Goal: Task Accomplishment & Management: Use online tool/utility

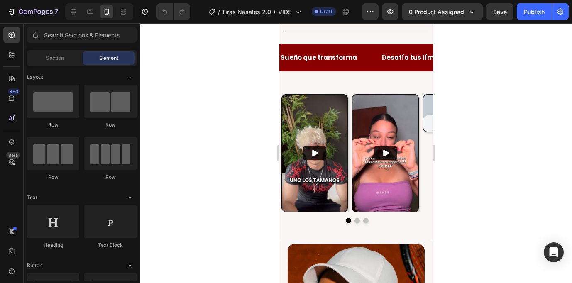
scroll to position [641, 0]
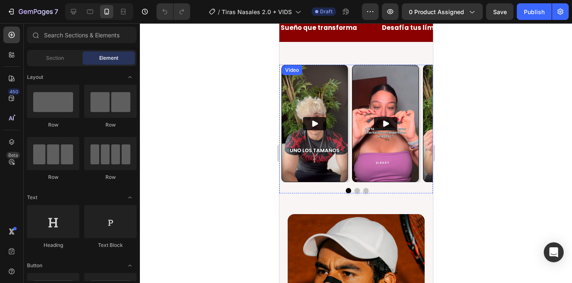
click at [292, 70] on div "Video" at bounding box center [291, 69] width 17 height 7
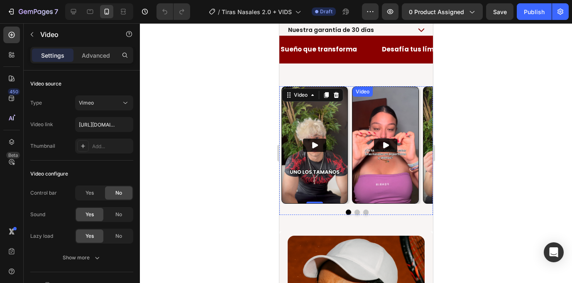
scroll to position [612, 0]
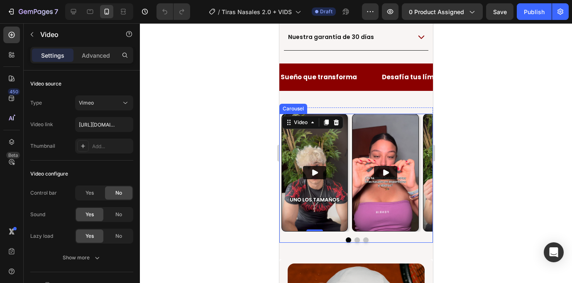
click at [365, 238] on button "Dot" at bounding box center [365, 240] width 5 height 5
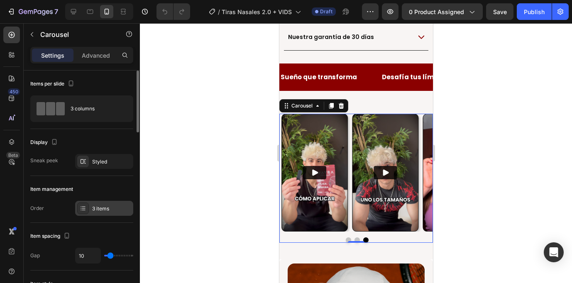
click at [102, 207] on div "3 items" at bounding box center [111, 208] width 39 height 7
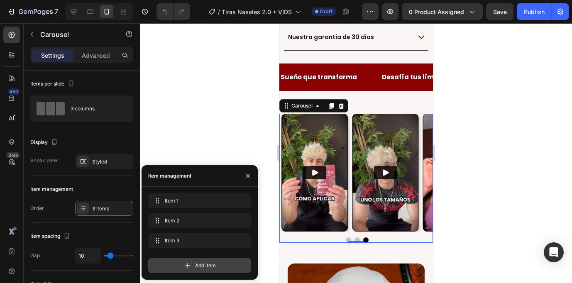
click at [197, 268] on span "Add item" at bounding box center [205, 265] width 21 height 7
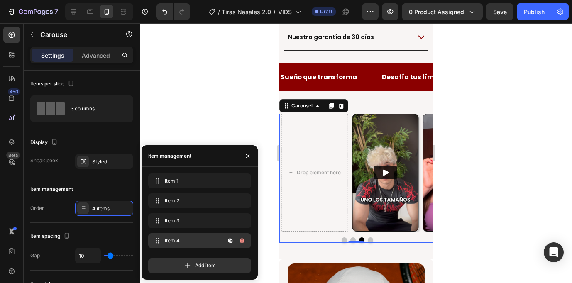
click at [190, 240] on span "Item 4" at bounding box center [188, 240] width 47 height 7
click at [329, 141] on div "Drop element here" at bounding box center [314, 173] width 66 height 118
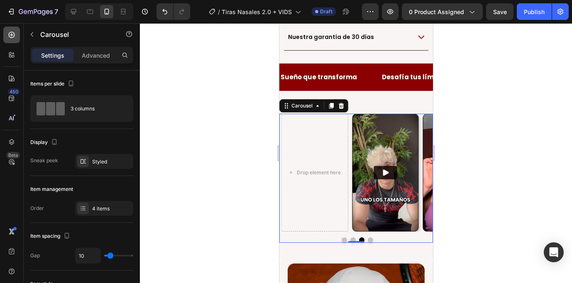
click at [10, 29] on div at bounding box center [11, 35] width 17 height 17
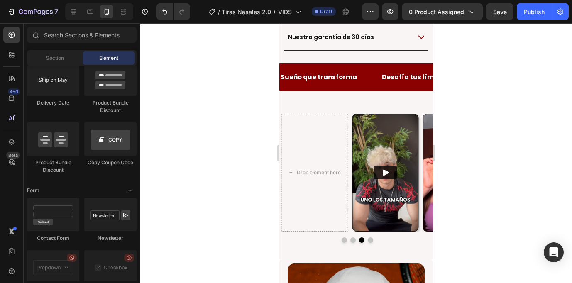
scroll to position [2302, 0]
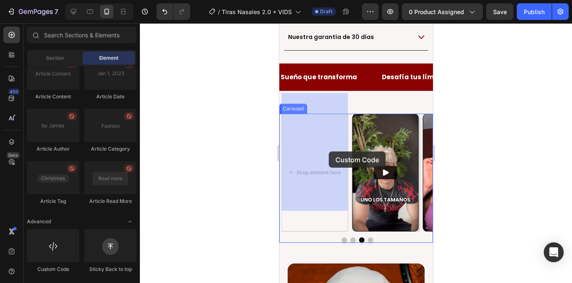
drag, startPoint x: 337, startPoint y: 280, endPoint x: 318, endPoint y: 152, distance: 129.3
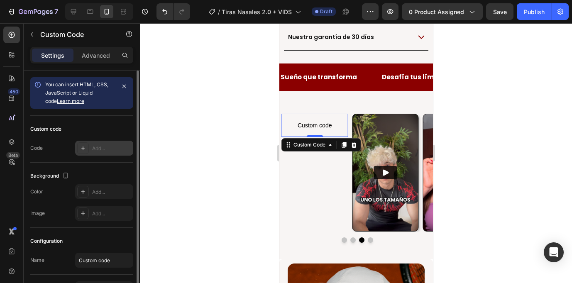
click at [101, 145] on div "Add..." at bounding box center [111, 148] width 39 height 7
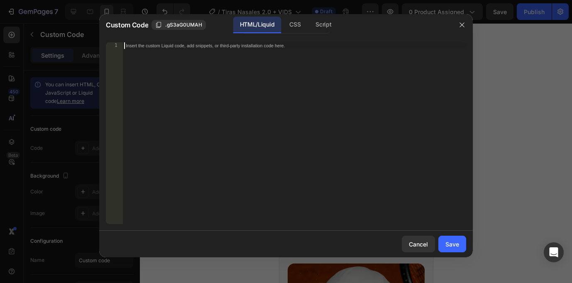
click at [233, 102] on div "Insert the custom Liquid code, add snippets, or third-party installation code h…" at bounding box center [295, 139] width 344 height 195
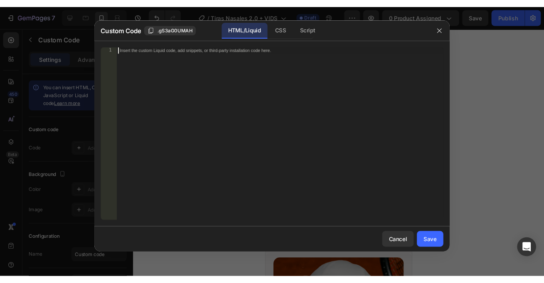
scroll to position [157, 0]
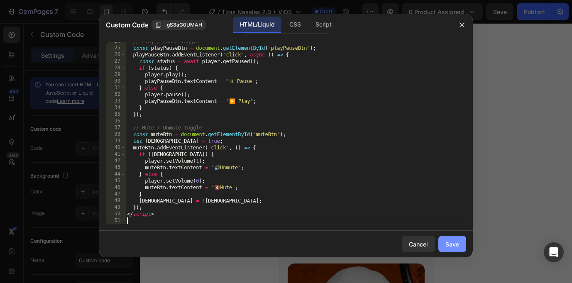
click at [454, 243] on div "Save" at bounding box center [453, 244] width 14 height 9
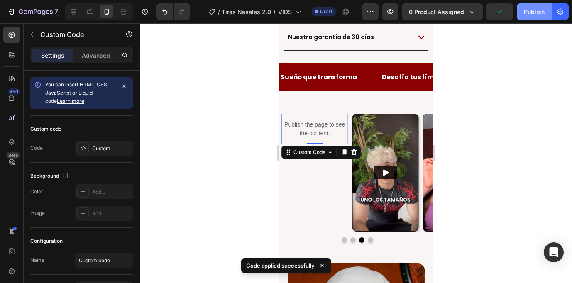
click at [530, 14] on div "Publish" at bounding box center [534, 11] width 21 height 9
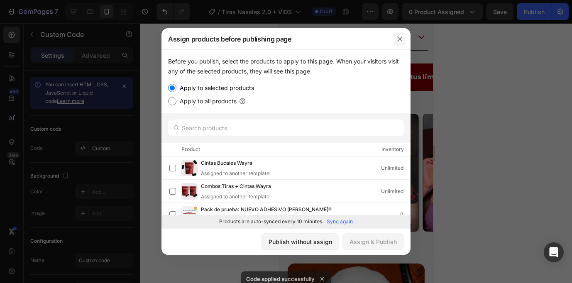
drag, startPoint x: 402, startPoint y: 41, endPoint x: 150, endPoint y: 12, distance: 253.8
click at [402, 41] on icon "button" at bounding box center [400, 39] width 7 height 7
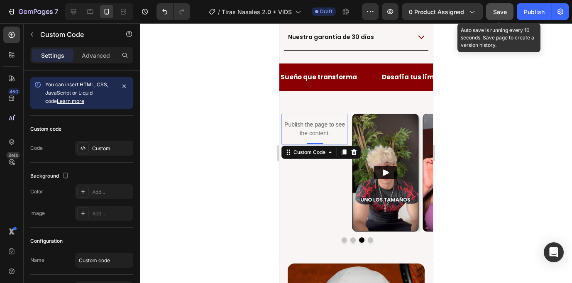
click at [505, 12] on span "Save" at bounding box center [501, 11] width 14 height 7
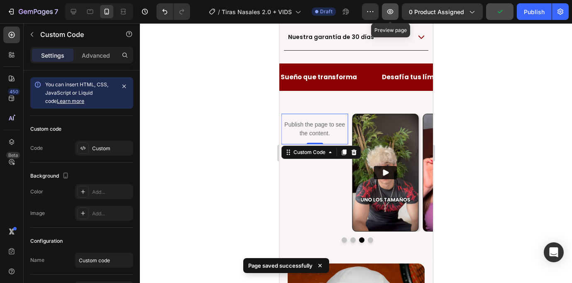
click at [393, 15] on icon "button" at bounding box center [390, 11] width 8 height 8
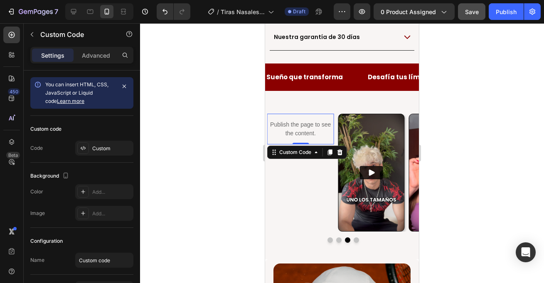
click at [305, 120] on p "Publish the page to see the content." at bounding box center [300, 128] width 66 height 17
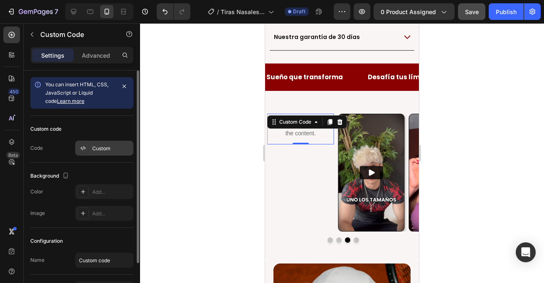
click at [108, 147] on div "Custom" at bounding box center [111, 148] width 39 height 7
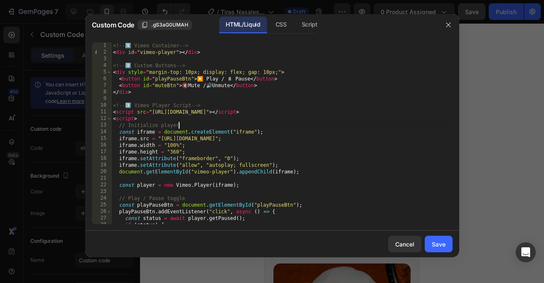
click at [194, 129] on div "<!-- 1️⃣ Vimeo Container --> < div id = "vimeo-player" > </ div > <!-- 2️⃣ Cust…" at bounding box center [281, 139] width 341 height 195
type textarea "</script>"
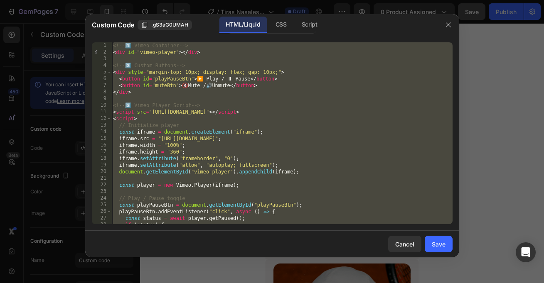
paste textarea
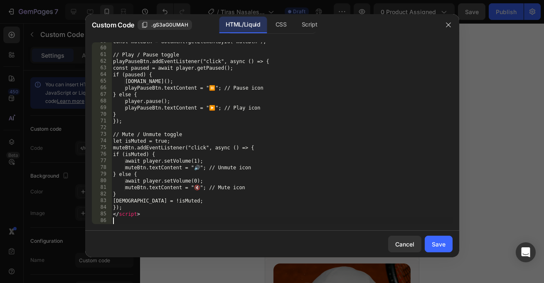
scroll to position [390, 0]
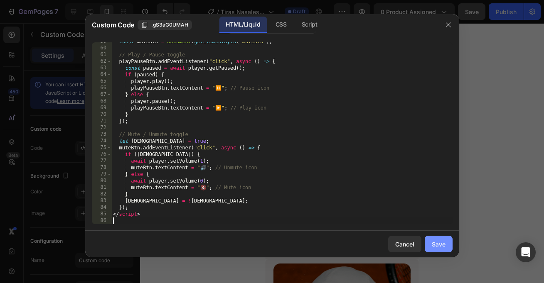
click at [437, 243] on div "Save" at bounding box center [439, 244] width 14 height 9
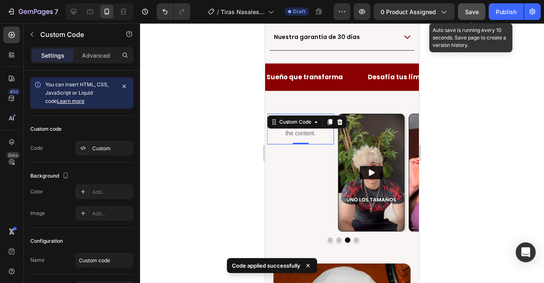
click at [477, 11] on span "Save" at bounding box center [472, 11] width 14 height 7
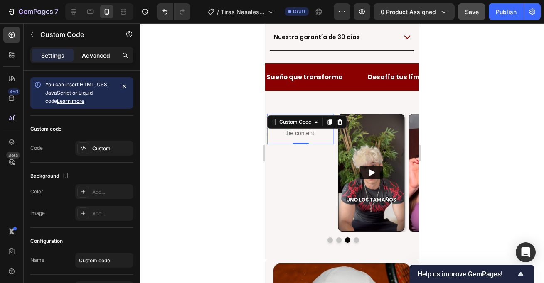
click at [102, 58] on p "Advanced" at bounding box center [96, 55] width 28 height 9
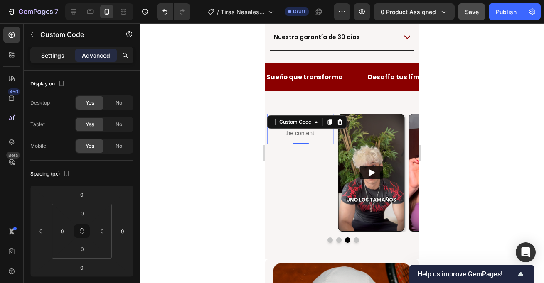
click at [58, 55] on p "Settings" at bounding box center [52, 55] width 23 height 9
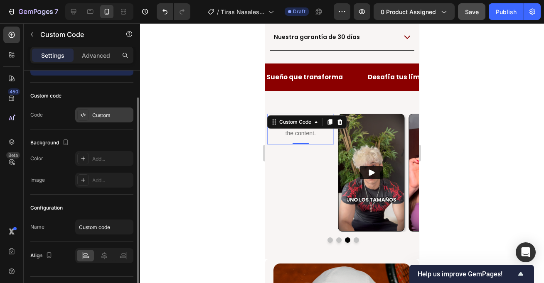
scroll to position [53, 0]
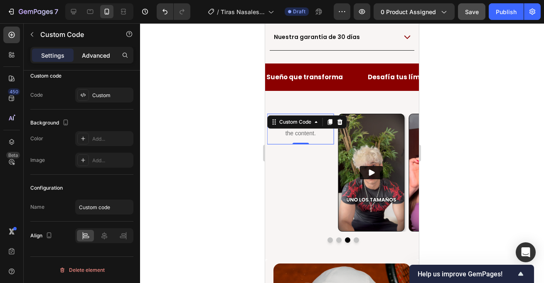
click at [98, 55] on p "Advanced" at bounding box center [96, 55] width 28 height 9
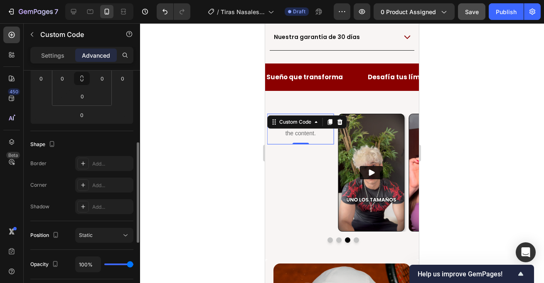
scroll to position [159, 0]
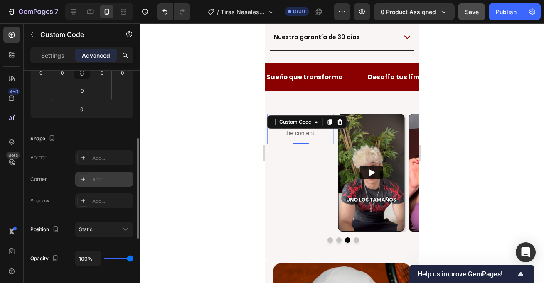
click at [103, 178] on div "Add..." at bounding box center [111, 179] width 39 height 7
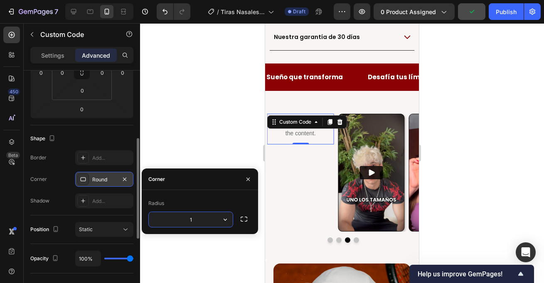
type input "10"
click at [204, 138] on div at bounding box center [342, 153] width 404 height 260
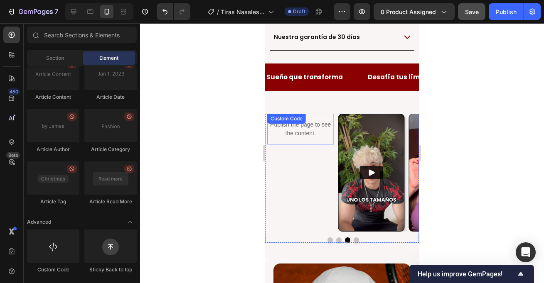
click at [304, 114] on div "Publish the page to see the content. Custom Code" at bounding box center [300, 129] width 66 height 31
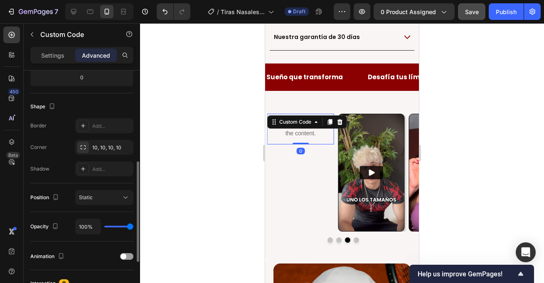
scroll to position [190, 0]
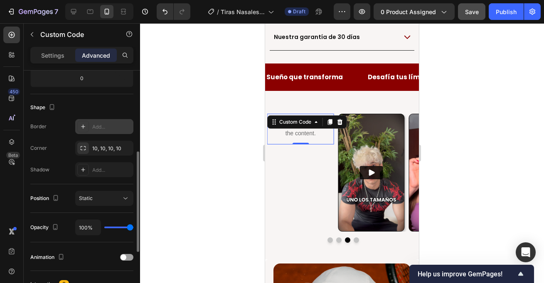
click at [103, 129] on div "Add..." at bounding box center [111, 126] width 39 height 7
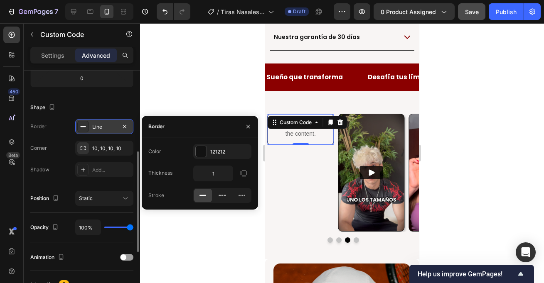
click at [54, 159] on div "Border Line Corner 10, 10, 10, 10 Shadow Add..." at bounding box center [81, 148] width 103 height 58
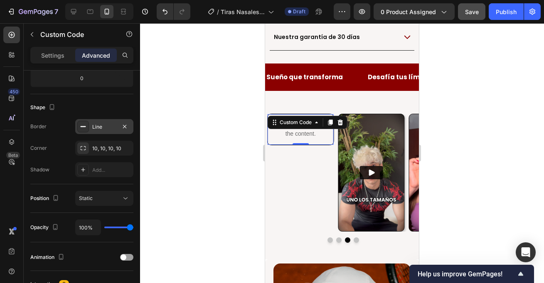
click at [305, 121] on p "Publish the page to see the content." at bounding box center [301, 129] width 66 height 17
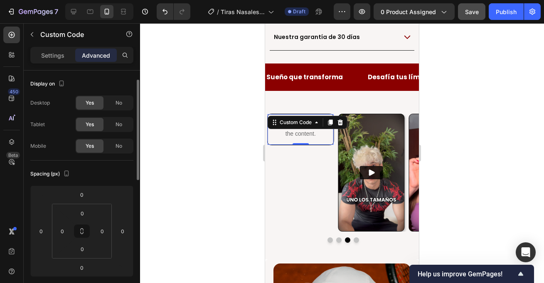
scroll to position [9, 0]
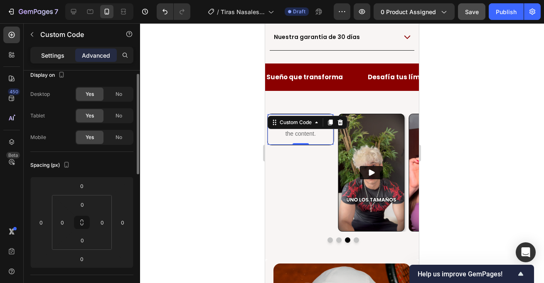
click at [57, 53] on p "Settings" at bounding box center [52, 55] width 23 height 9
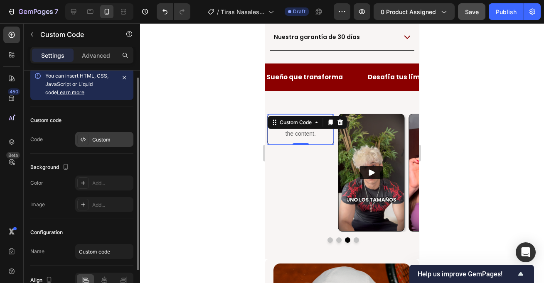
click at [101, 139] on div "Custom" at bounding box center [111, 139] width 39 height 7
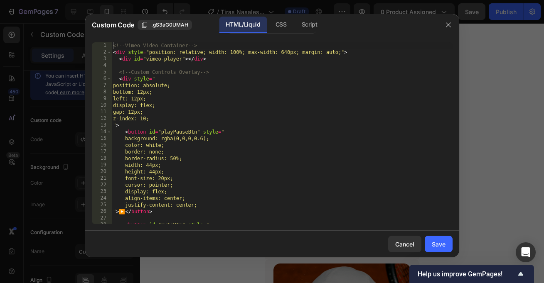
click at [227, 127] on div "<!-- Vimeo Video Container --> < div style = "position: relative; width: 100%; …" at bounding box center [281, 139] width 341 height 195
type textarea "</script>"
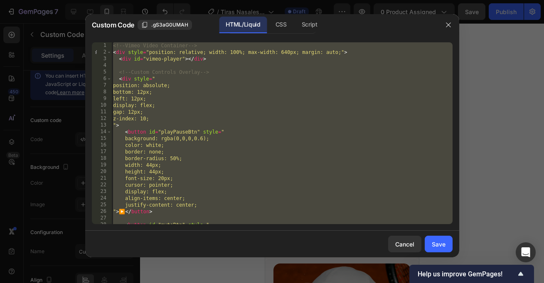
paste textarea
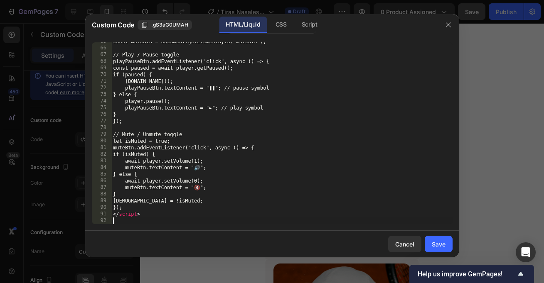
scroll to position [430, 0]
click at [439, 249] on button "Save" at bounding box center [439, 244] width 28 height 17
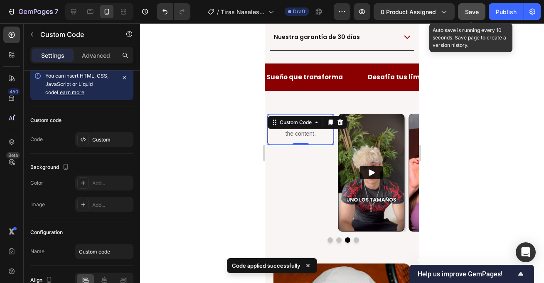
click at [471, 13] on span "Save" at bounding box center [472, 11] width 14 height 7
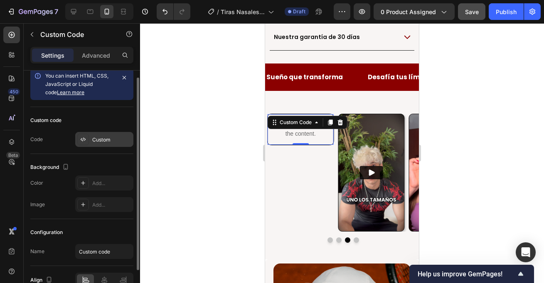
click at [106, 136] on div "Custom" at bounding box center [111, 139] width 39 height 7
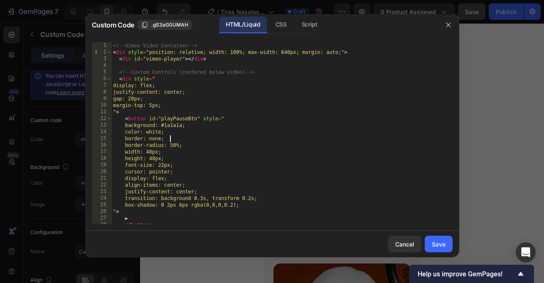
click at [217, 142] on div "<!-- Vimeo Video Container --> < div style = "position: relative; width: 100%; …" at bounding box center [281, 139] width 341 height 195
type textarea "</script>"
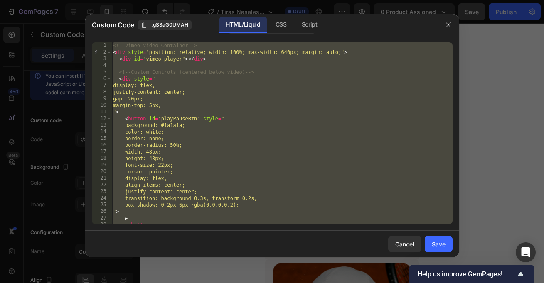
paste textarea
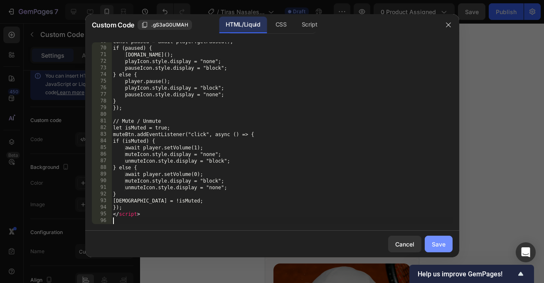
click at [434, 245] on div "Save" at bounding box center [439, 244] width 14 height 9
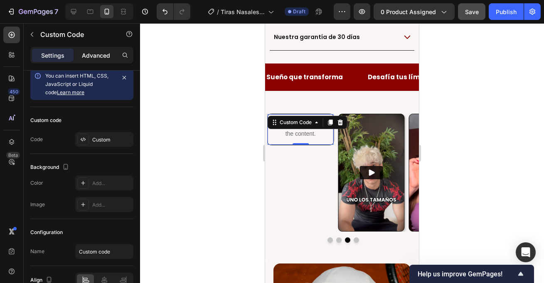
click at [99, 55] on p "Advanced" at bounding box center [96, 55] width 28 height 9
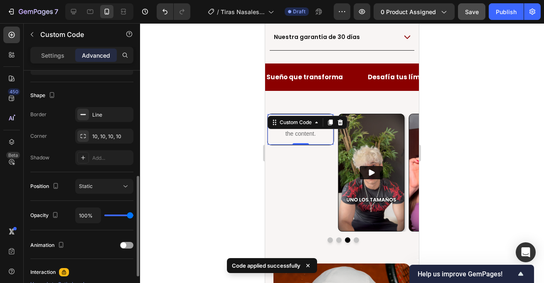
scroll to position [194, 0]
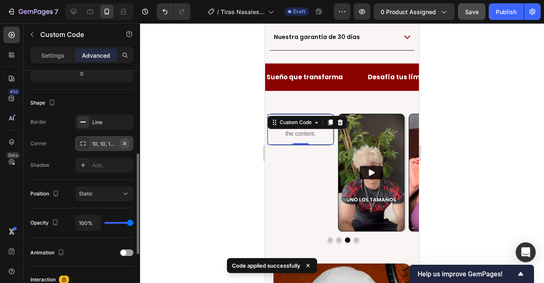
click at [123, 145] on icon "button" at bounding box center [124, 143] width 3 height 3
click at [125, 120] on icon "button" at bounding box center [124, 122] width 7 height 7
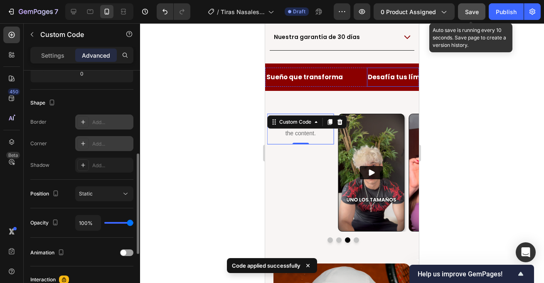
click at [471, 15] on span "Save" at bounding box center [472, 11] width 14 height 7
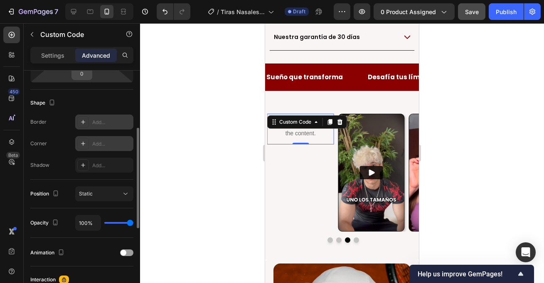
scroll to position [0, 0]
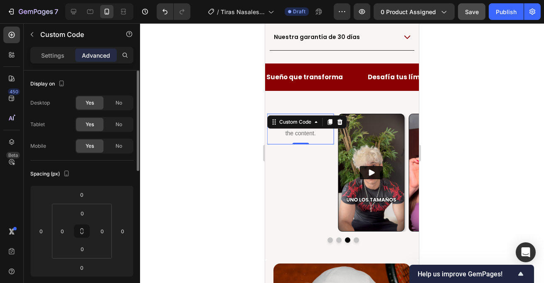
click at [61, 62] on div "Settings Advanced" at bounding box center [81, 55] width 103 height 17
click at [299, 120] on p "Publish the page to see the content." at bounding box center [300, 128] width 66 height 17
click at [63, 55] on p "Settings" at bounding box center [52, 55] width 23 height 9
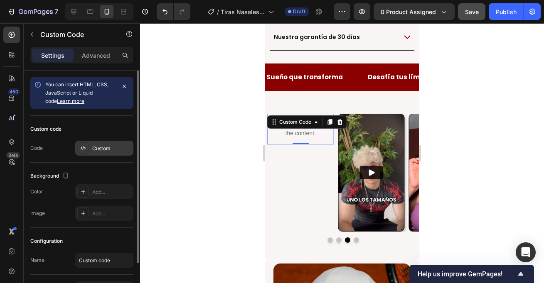
click at [103, 151] on div "Custom" at bounding box center [111, 148] width 39 height 7
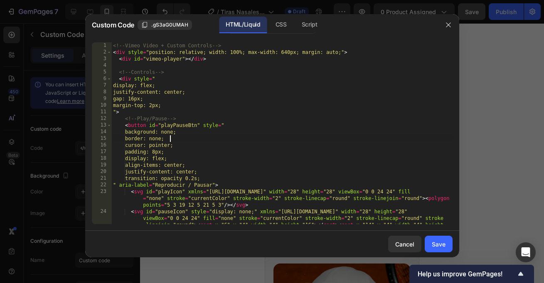
click at [274, 139] on div "<!-- Vimeo Video + Custom Controls --> < div style = "position: relative; width…" at bounding box center [281, 149] width 341 height 215
type textarea "</script>"
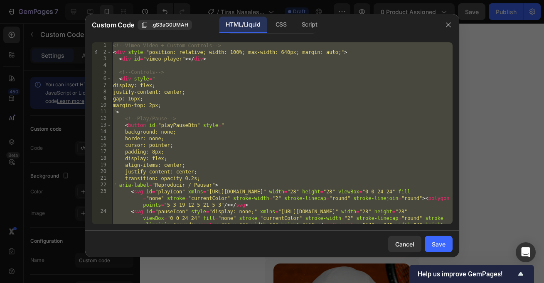
paste textarea
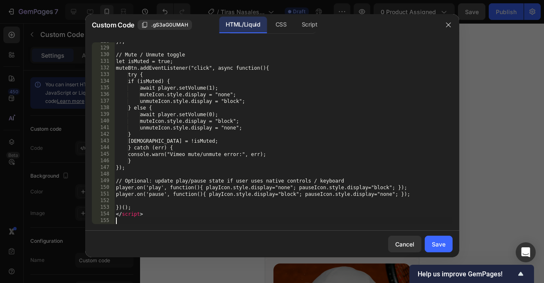
scroll to position [862, 0]
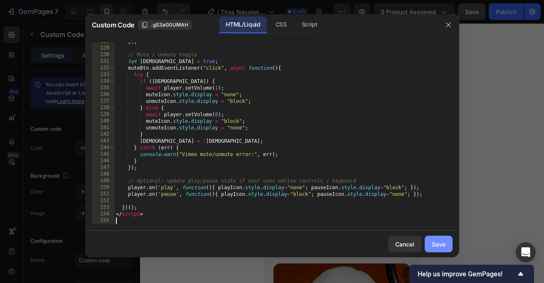
click at [442, 244] on div "Save" at bounding box center [439, 244] width 14 height 9
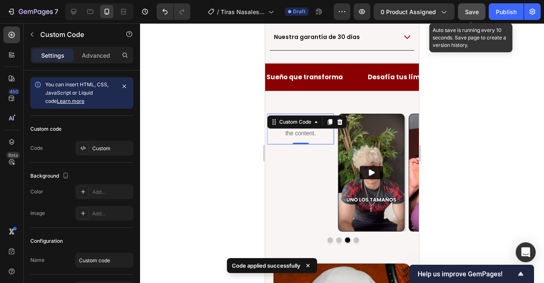
click at [476, 13] on span "Save" at bounding box center [472, 11] width 14 height 7
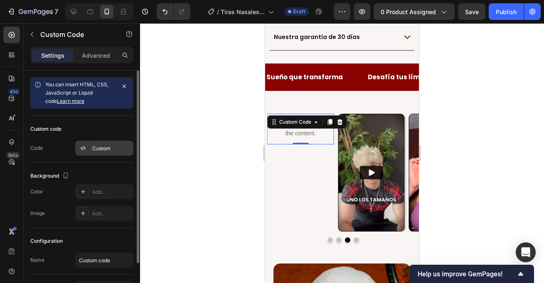
click at [105, 145] on div "Custom" at bounding box center [111, 148] width 39 height 7
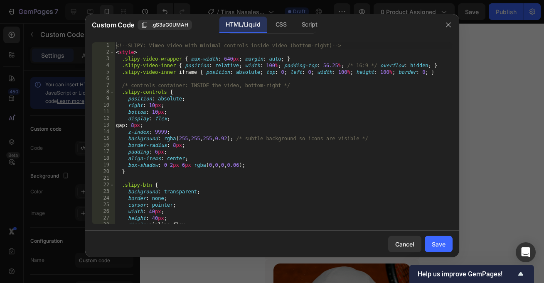
click at [211, 111] on div "<!-- SLIPY: Vimeo video with minimal controls inside video (bottom-right) --> <…" at bounding box center [283, 139] width 338 height 195
type textarea "</script>"
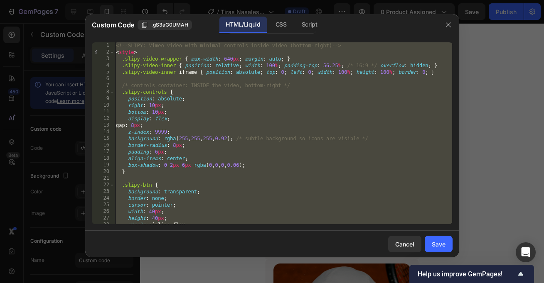
paste textarea
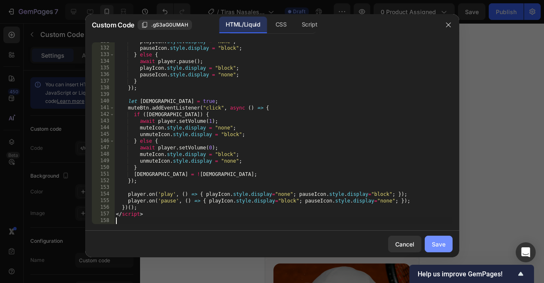
click at [440, 241] on div "Save" at bounding box center [439, 244] width 14 height 9
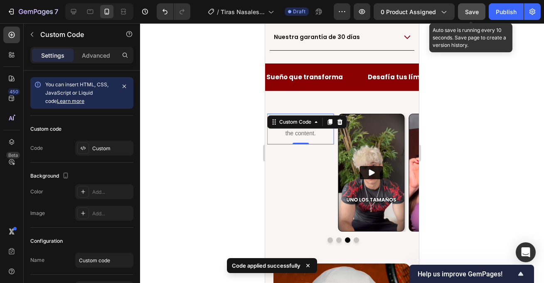
click at [465, 17] on button "Save" at bounding box center [471, 11] width 27 height 17
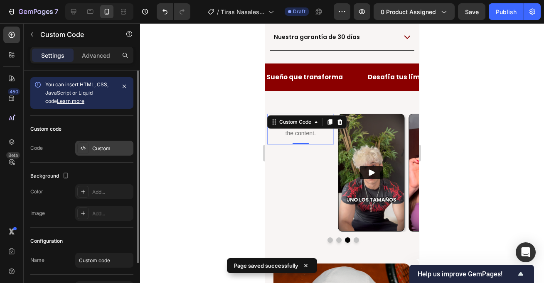
click at [100, 147] on div "Custom" at bounding box center [111, 148] width 39 height 7
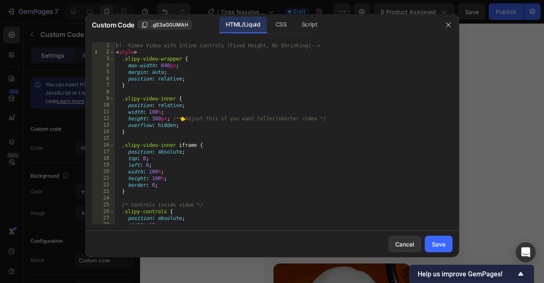
scroll to position [0, 0]
click at [157, 118] on div "<!-- Vimeo Video with Inline Controls (Fixed Height, No Shrinking) --> < style …" at bounding box center [283, 139] width 338 height 195
type textarea "height: 700px; /* 👈 Adjust this if you want taller/shorter video */"
click at [441, 242] on div "Save" at bounding box center [439, 244] width 14 height 9
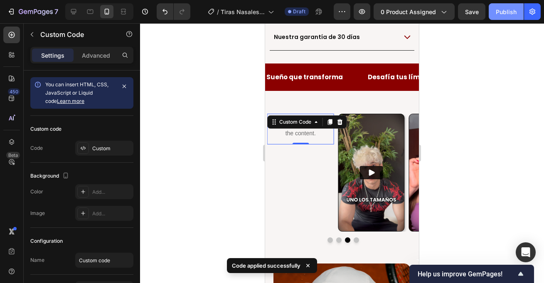
click at [499, 14] on div "Publish" at bounding box center [506, 11] width 21 height 9
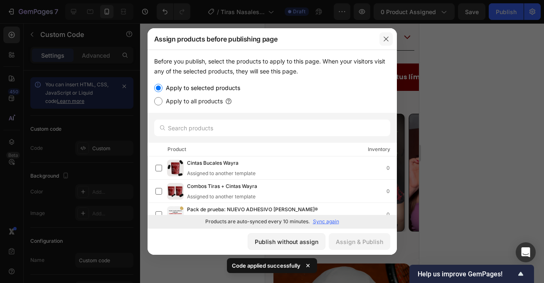
drag, startPoint x: 387, startPoint y: 36, endPoint x: 125, endPoint y: 12, distance: 263.2
click at [387, 36] on icon "button" at bounding box center [386, 39] width 7 height 7
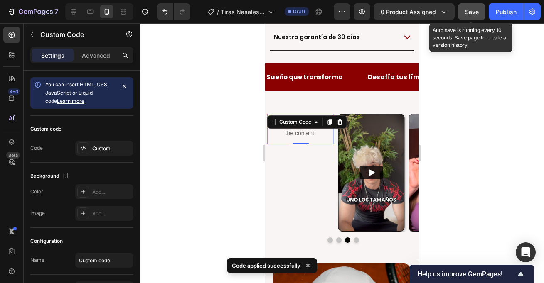
click at [473, 15] on div "Save" at bounding box center [472, 11] width 14 height 9
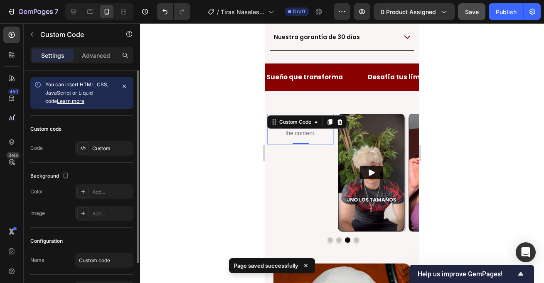
click at [105, 140] on div "Custom code Code Custom" at bounding box center [81, 139] width 103 height 47
click at [103, 143] on div "Custom" at bounding box center [104, 148] width 58 height 15
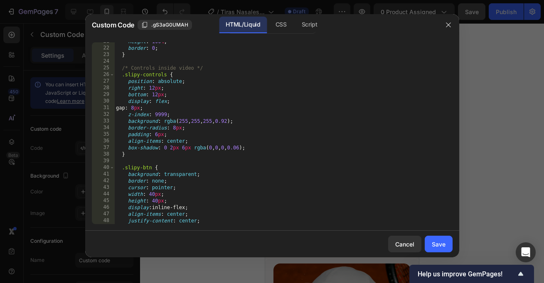
scroll to position [0, 0]
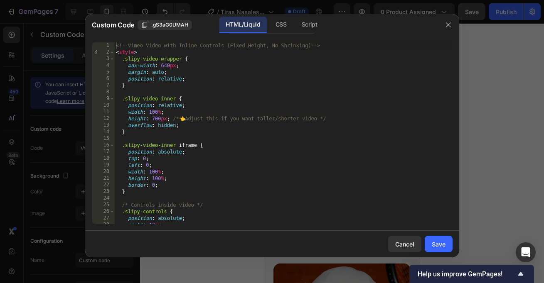
click at [157, 119] on div "<!-- Vimeo Video with Inline Controls (Fixed Height, No Shrinking) --> < style …" at bounding box center [283, 139] width 338 height 195
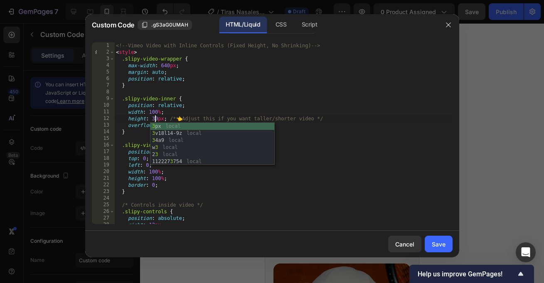
scroll to position [0, 3]
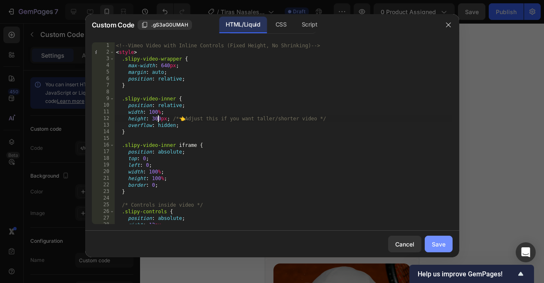
type textarea "height: 300px; /* 👈 Adjust this if you want taller/shorter video */"
click at [439, 245] on div "Save" at bounding box center [439, 244] width 14 height 9
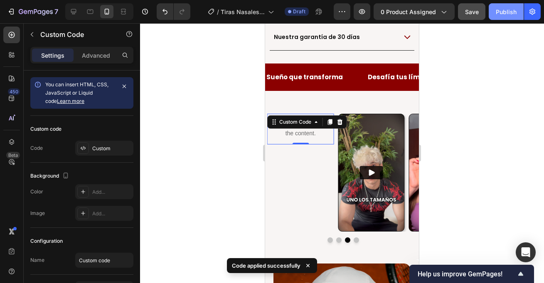
click at [496, 13] on div "Publish" at bounding box center [506, 11] width 21 height 9
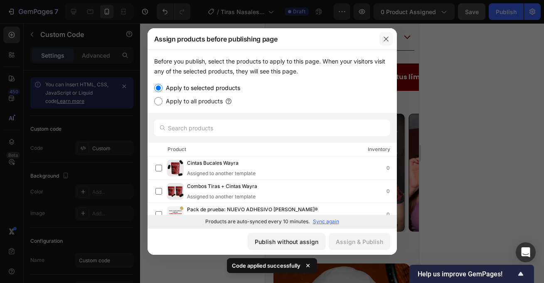
click at [385, 40] on icon "button" at bounding box center [386, 39] width 7 height 7
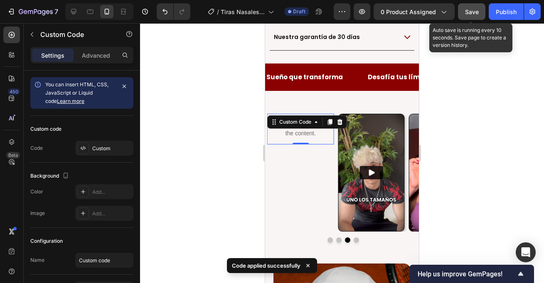
click at [477, 14] on span "Save" at bounding box center [472, 11] width 14 height 7
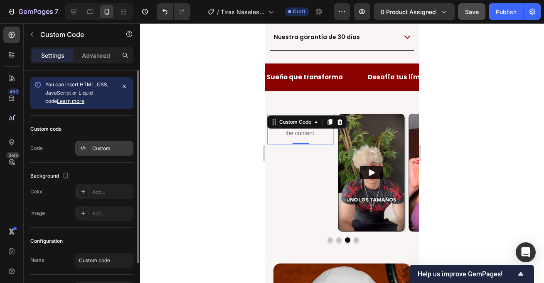
click at [99, 146] on div "Custom" at bounding box center [111, 148] width 39 height 7
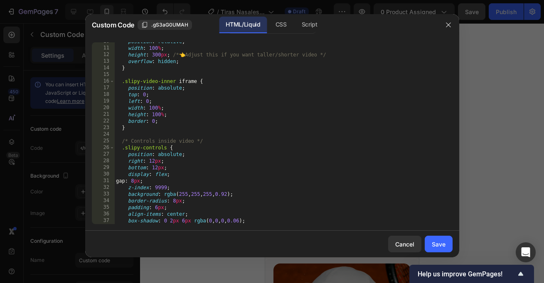
scroll to position [64, 0]
click at [448, 27] on icon "button" at bounding box center [448, 25] width 7 height 7
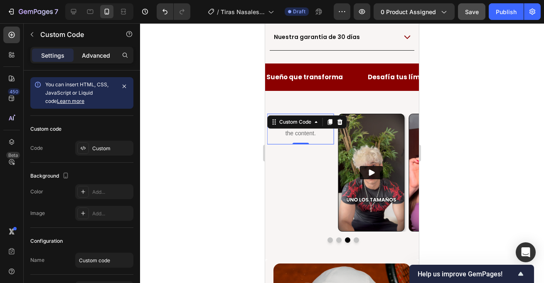
click at [88, 57] on p "Advanced" at bounding box center [96, 55] width 28 height 9
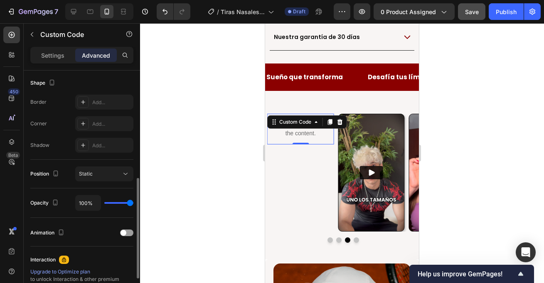
scroll to position [161, 0]
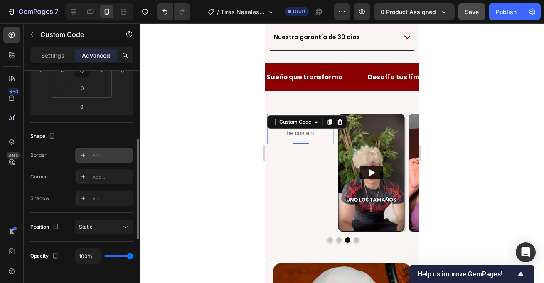
click at [110, 155] on div "Add..." at bounding box center [111, 155] width 39 height 7
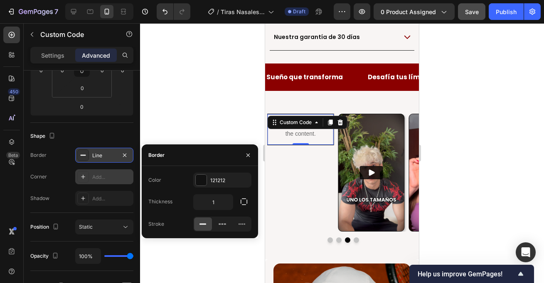
click at [101, 181] on div "Add..." at bounding box center [111, 177] width 39 height 7
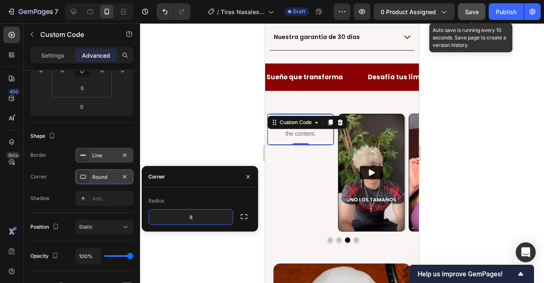
click at [474, 11] on span "Save" at bounding box center [472, 11] width 14 height 7
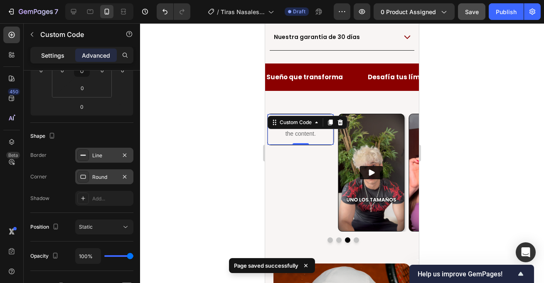
click at [54, 58] on p "Settings" at bounding box center [52, 55] width 23 height 9
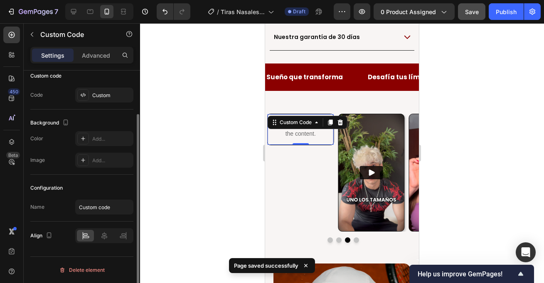
scroll to position [53, 0]
click at [110, 98] on div "Custom" at bounding box center [111, 95] width 39 height 7
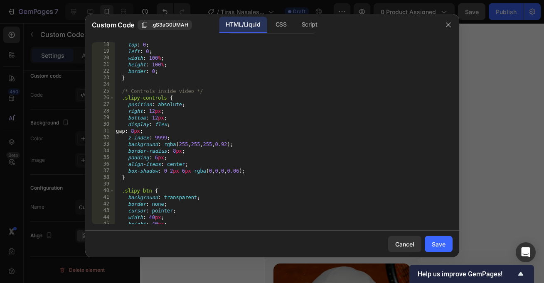
scroll to position [113, 0]
click at [145, 132] on div "top : 0 ; left : 0 ; width : 100 % ; height : 100 % ; border : 0 ; } /* Control…" at bounding box center [283, 139] width 338 height 195
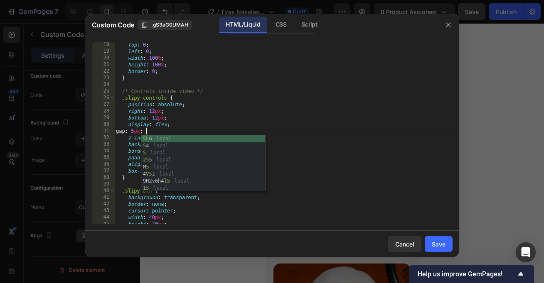
click at [276, 111] on div "top : 0 ; left : 0 ; width : 100 % ; height : 100 % ; border : 0 ; } /* Control…" at bounding box center [283, 139] width 338 height 195
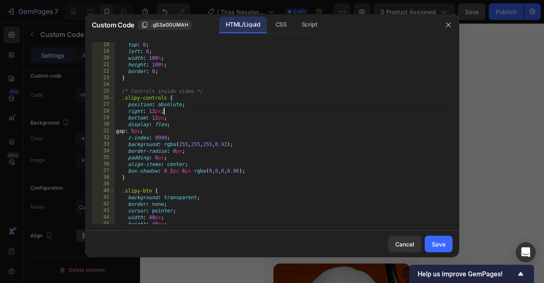
click at [175, 152] on div "top : 0 ; left : 0 ; width : 100 % ; height : 100 % ; border : 0 ; } /* Control…" at bounding box center [283, 139] width 338 height 195
click at [158, 161] on div "top : 0 ; left : 0 ; width : 100 % ; height : 100 % ; border : 0 ; } /* Control…" at bounding box center [283, 139] width 338 height 195
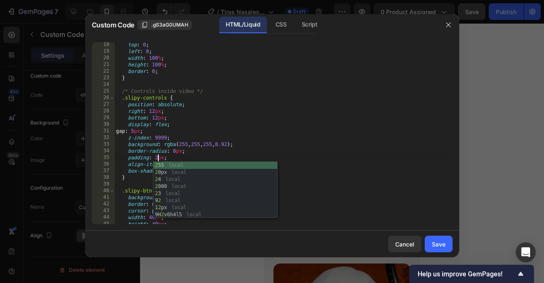
scroll to position [0, 3]
click at [197, 157] on div "top : 0 ; left : 0 ; width : 100 % ; height : 100 % ; border : 0 ; } /* Control…" at bounding box center [283, 139] width 338 height 195
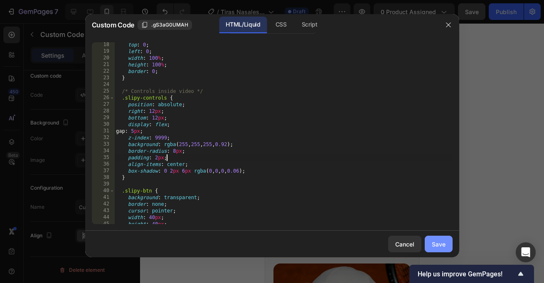
type textarea "padding: 2px;"
click at [436, 243] on div "Save" at bounding box center [439, 244] width 14 height 9
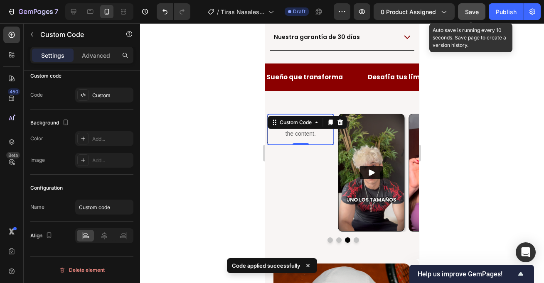
click at [467, 15] on div "Save" at bounding box center [472, 11] width 14 height 9
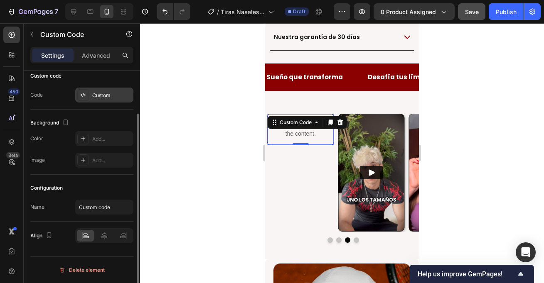
click at [98, 92] on div "Custom" at bounding box center [111, 95] width 39 height 7
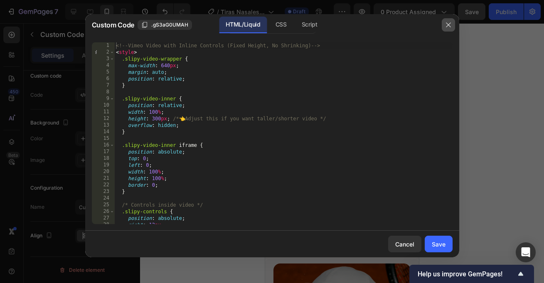
click at [445, 24] on icon "button" at bounding box center [448, 25] width 7 height 7
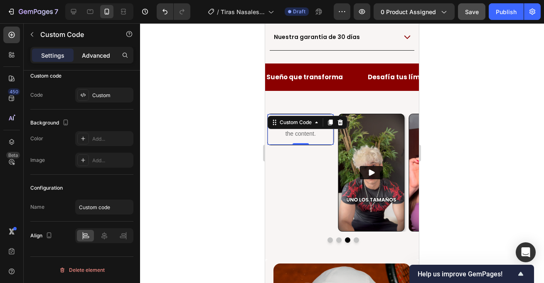
click at [99, 56] on p "Advanced" at bounding box center [96, 55] width 28 height 9
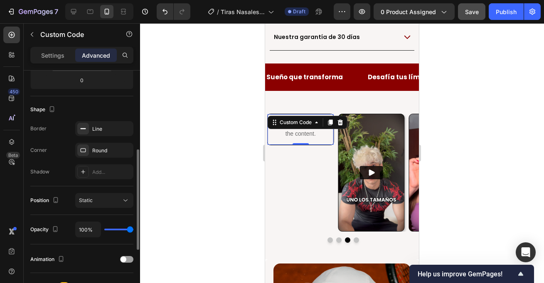
scroll to position [174, 0]
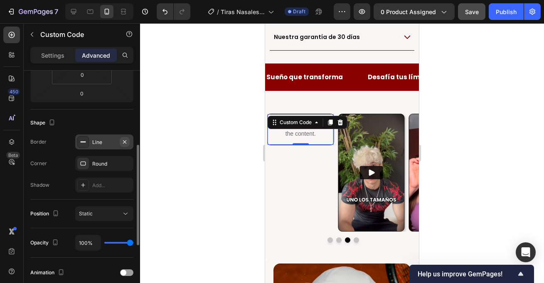
click at [126, 142] on icon "button" at bounding box center [124, 142] width 7 height 7
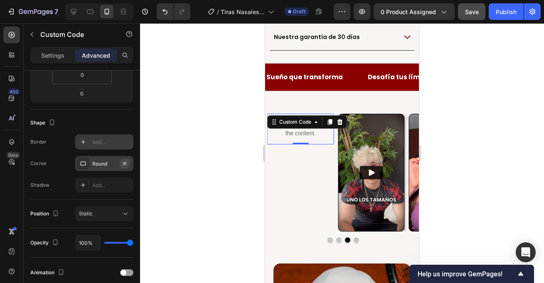
click at [124, 166] on icon "button" at bounding box center [124, 163] width 7 height 7
click at [63, 57] on p "Settings" at bounding box center [52, 55] width 23 height 9
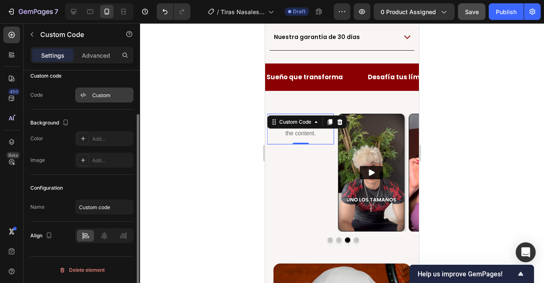
click at [106, 98] on div "Custom" at bounding box center [111, 95] width 39 height 7
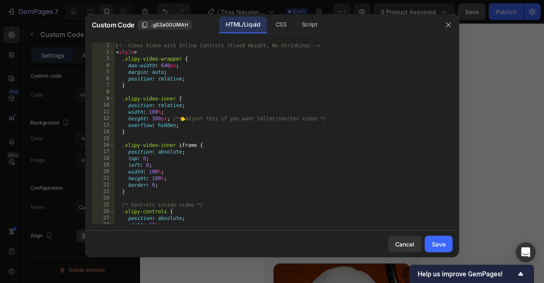
click at [216, 116] on div "<!-- Vimeo Video with Inline Controls (Fixed Height, No Shrinking) --> < style …" at bounding box center [283, 139] width 338 height 195
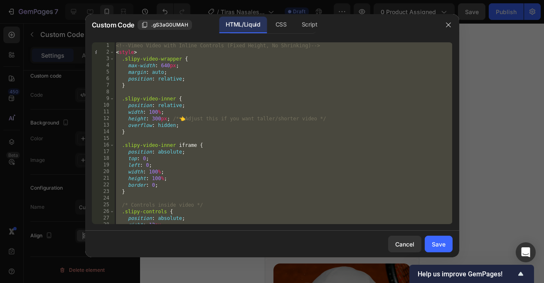
click at [203, 116] on div "<!-- Vimeo Video with Inline Controls (Fixed Height, No Shrinking) --> < style …" at bounding box center [283, 139] width 338 height 195
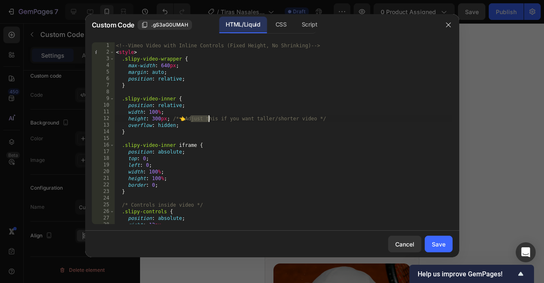
click at [203, 116] on div "<!-- Vimeo Video with Inline Controls (Fixed Height, No Shrinking) --> < style …" at bounding box center [283, 139] width 338 height 195
click at [212, 106] on div "<!-- Vimeo Video with Inline Controls (Fixed Height, No Shrinking) --> < style …" at bounding box center [283, 139] width 338 height 195
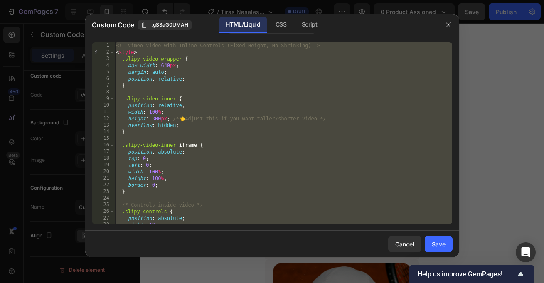
click at [277, 132] on div "<!-- Vimeo Video with Inline Controls (Fixed Height, No Shrinking) --> < style …" at bounding box center [283, 139] width 338 height 195
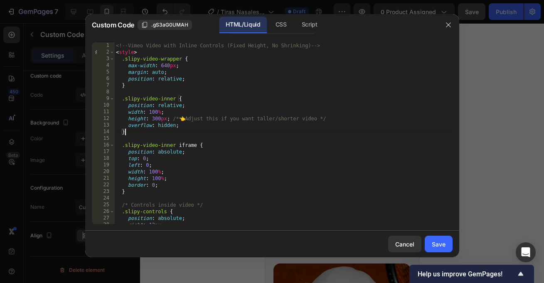
type textarea "</script>"
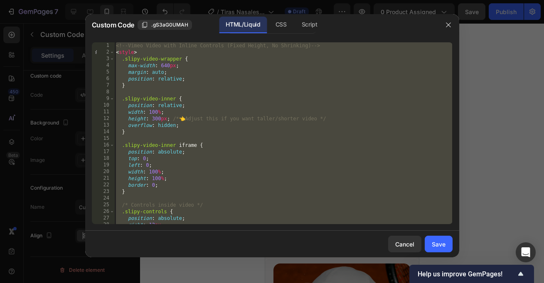
paste textarea
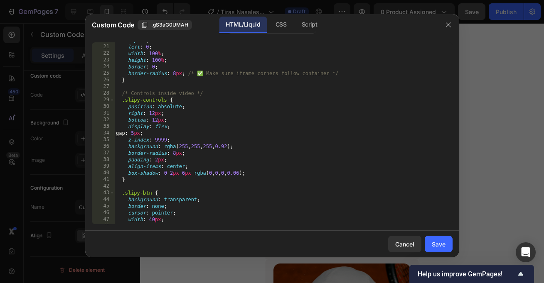
scroll to position [132, 0]
click at [438, 245] on div "Save" at bounding box center [439, 244] width 14 height 9
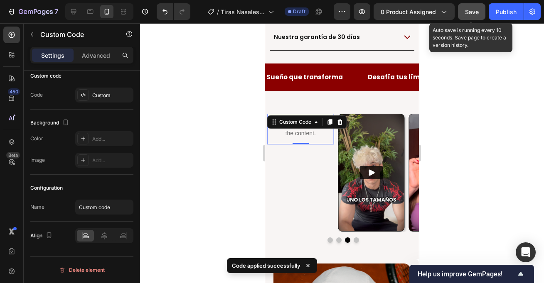
click at [475, 16] on button "Save" at bounding box center [471, 11] width 27 height 17
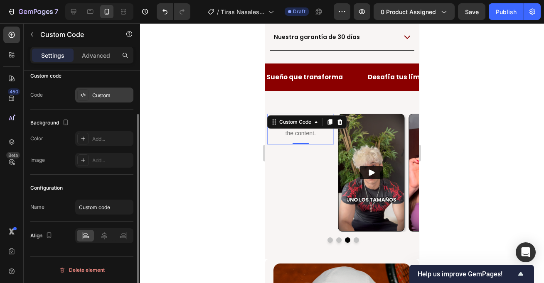
click at [95, 97] on div "Custom" at bounding box center [111, 95] width 39 height 7
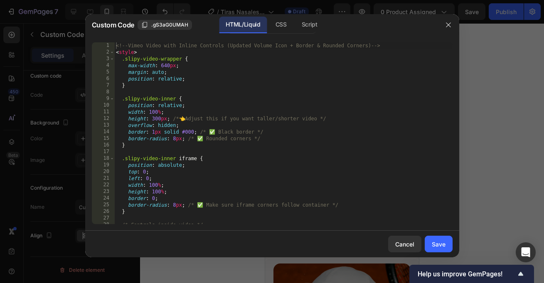
click at [232, 109] on div "<!-- Vimeo Video with Inline Controls (Updated Volume Icon + Border & Rounded C…" at bounding box center [283, 139] width 338 height 195
type textarea "</script>"
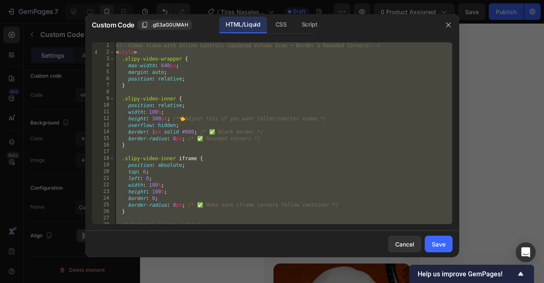
paste textarea
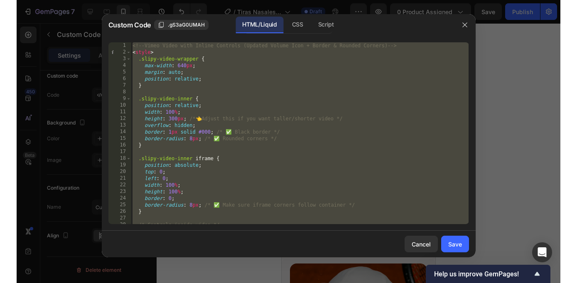
scroll to position [270, 0]
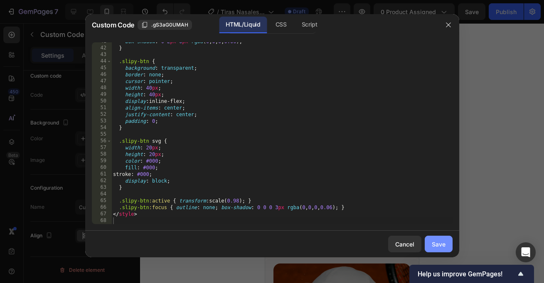
click at [439, 242] on div "Save" at bounding box center [439, 244] width 14 height 9
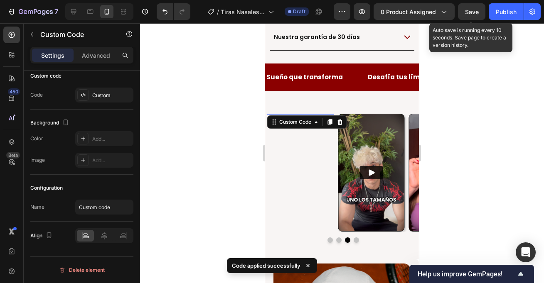
click at [478, 14] on span "Save" at bounding box center [472, 11] width 14 height 7
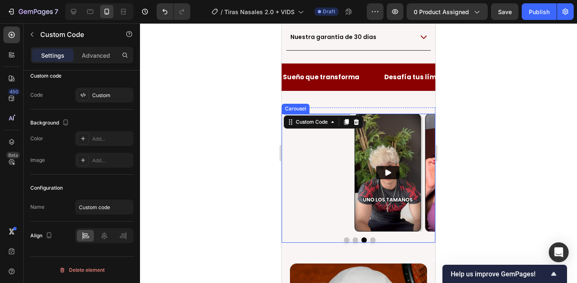
click at [322, 145] on div "Custom Code 0" at bounding box center [317, 173] width 66 height 118
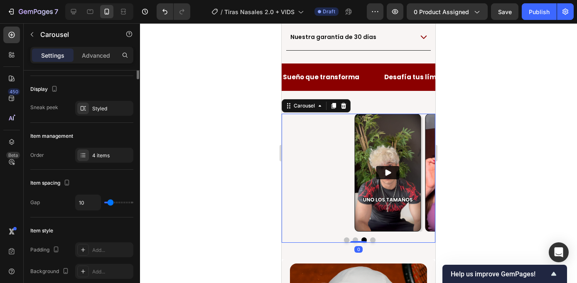
scroll to position [0, 0]
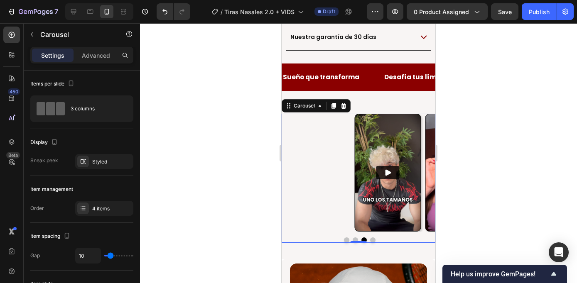
click at [370, 238] on button "Dot" at bounding box center [372, 240] width 5 height 5
click at [345, 238] on button "Dot" at bounding box center [346, 240] width 5 height 5
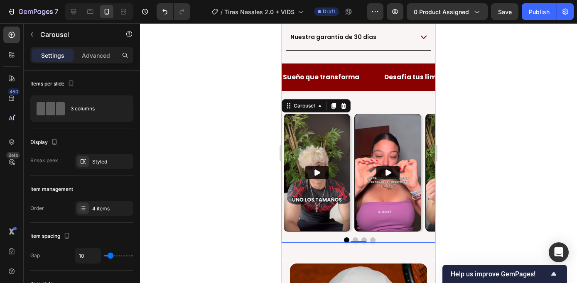
click at [373, 238] on button "Dot" at bounding box center [372, 240] width 5 height 5
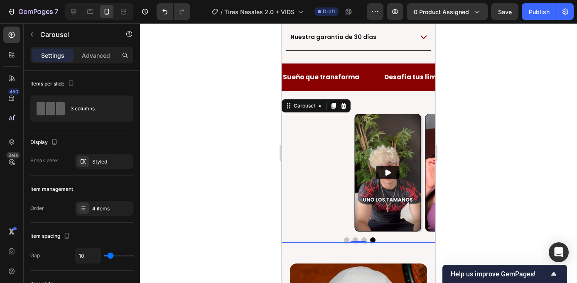
click at [312, 114] on div "Custom Code" at bounding box center [317, 173] width 66 height 118
click at [160, 8] on button "Undo/Redo" at bounding box center [165, 11] width 17 height 17
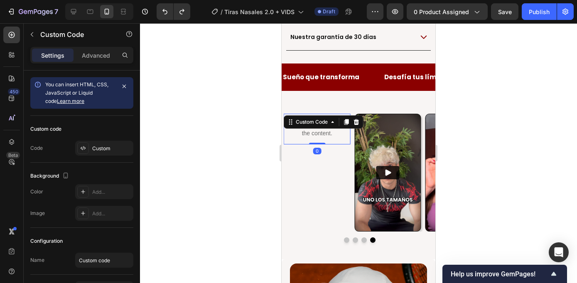
click at [312, 120] on p "Publish the page to see the content." at bounding box center [317, 128] width 66 height 17
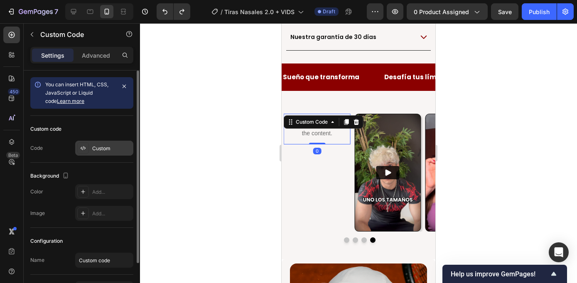
click at [101, 145] on div "Custom" at bounding box center [111, 148] width 39 height 7
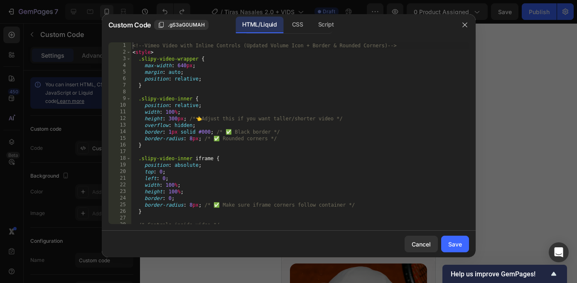
click at [274, 111] on div "<!-- Vimeo Video with Inline Controls (Updated Volume Icon + Border & Rounded C…" at bounding box center [300, 139] width 338 height 195
type textarea "</script>"
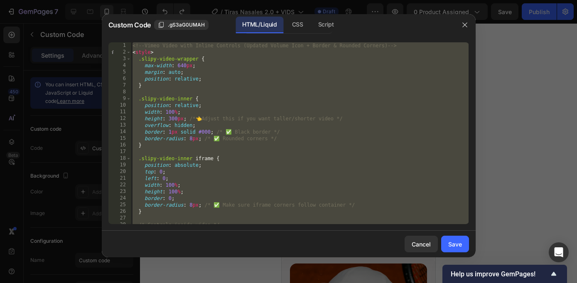
paste textarea
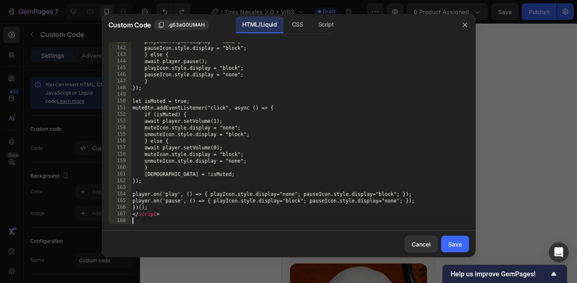
scroll to position [948, 0]
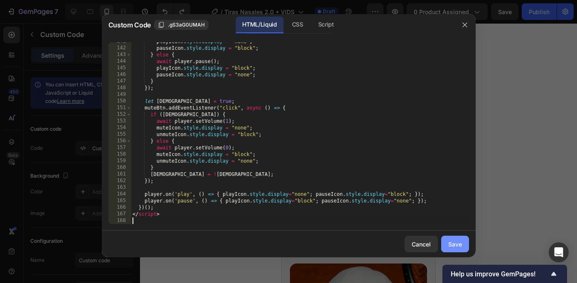
click at [452, 243] on div "Save" at bounding box center [455, 244] width 14 height 9
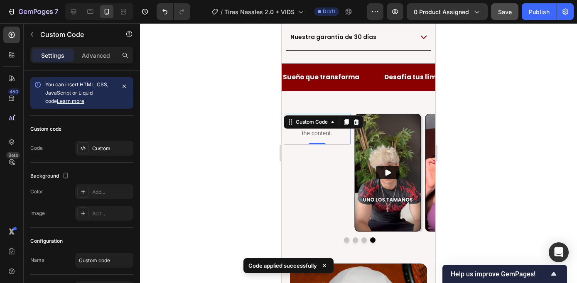
click at [509, 17] on button "Save" at bounding box center [504, 11] width 27 height 17
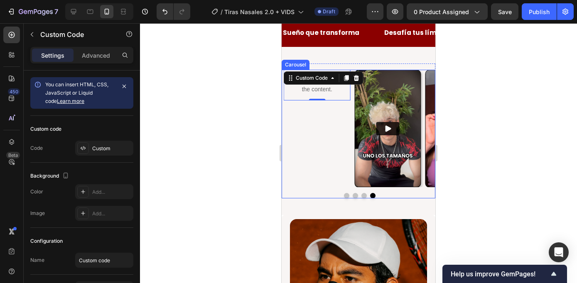
scroll to position [636, 0]
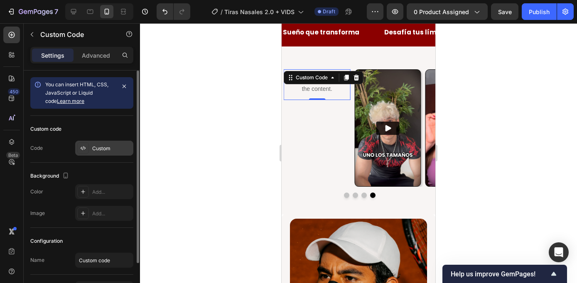
click at [98, 155] on div "Custom" at bounding box center [104, 148] width 58 height 15
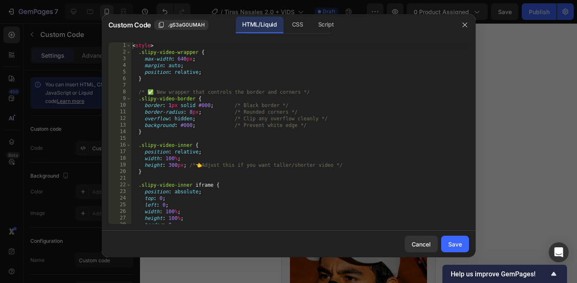
click at [222, 128] on div "< style > .slipy-video-wrapper { max-width : 640 px ; margin : auto ; position …" at bounding box center [300, 139] width 338 height 195
type textarea "</script>"
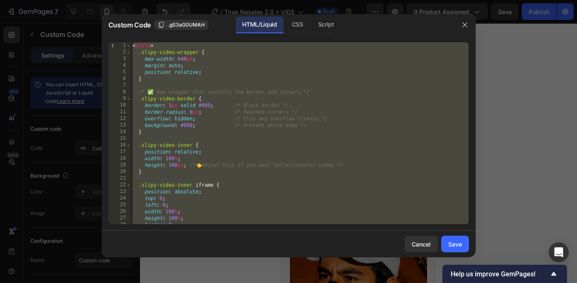
paste textarea
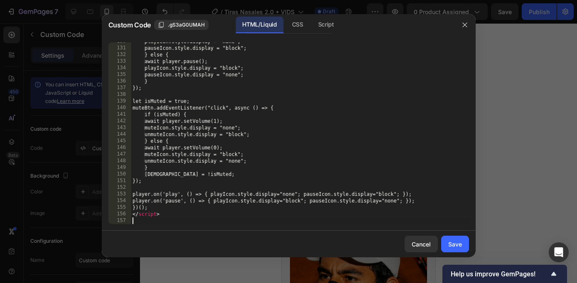
scroll to position [875, 0]
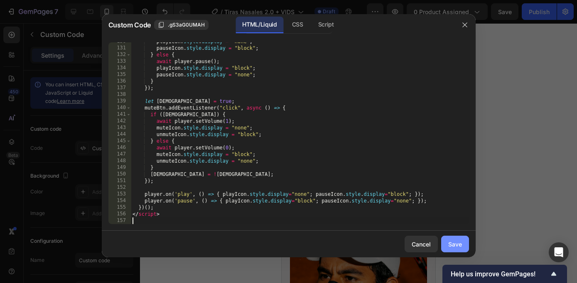
click at [454, 241] on div "Save" at bounding box center [455, 244] width 14 height 9
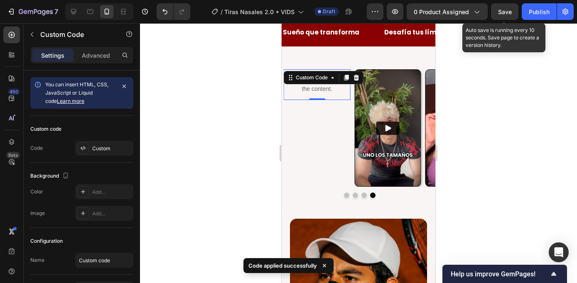
click at [511, 14] on span "Save" at bounding box center [505, 11] width 14 height 7
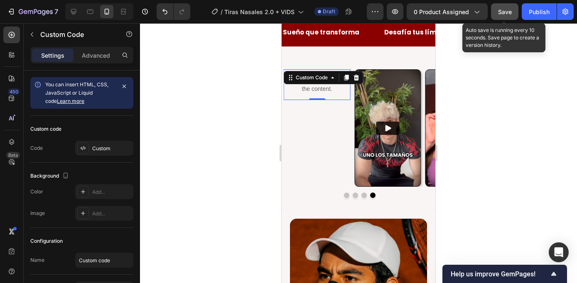
click at [499, 18] on button "Save" at bounding box center [504, 11] width 27 height 17
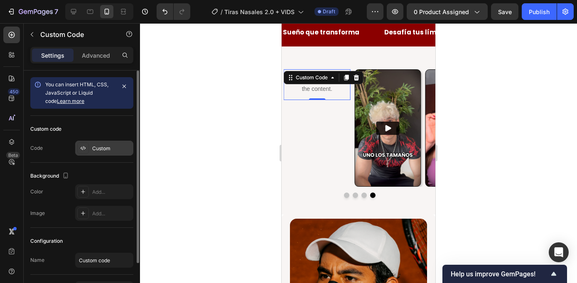
click at [95, 149] on div "Custom" at bounding box center [111, 148] width 39 height 7
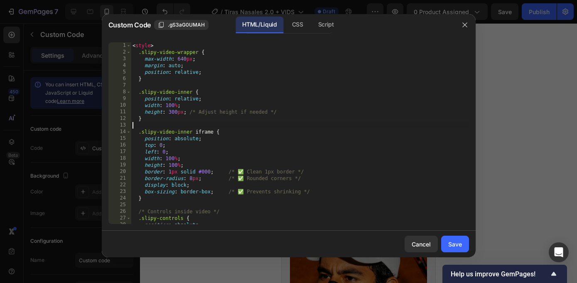
click at [231, 126] on div "< style > .slipy-video-wrapper { max-width : 640 px ; margin : auto ; position …" at bounding box center [300, 139] width 338 height 195
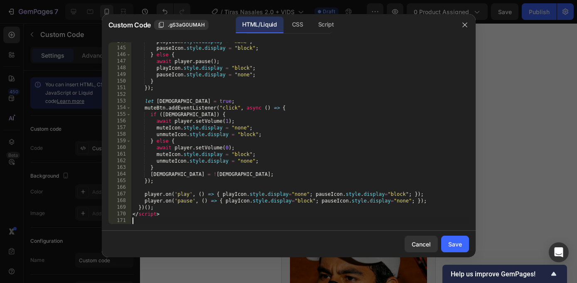
scroll to position [0, 0]
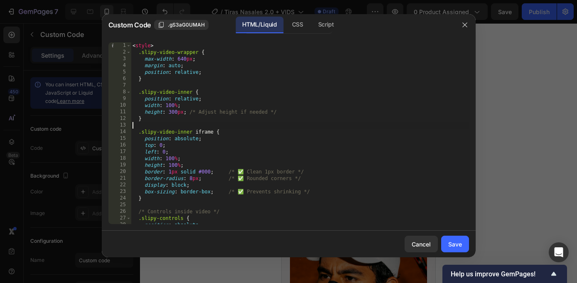
click at [232, 126] on div "< style > .slipy-video-wrapper { max-width : 640 px ; margin : auto ; position …" at bounding box center [300, 139] width 338 height 195
type textarea "</script>"
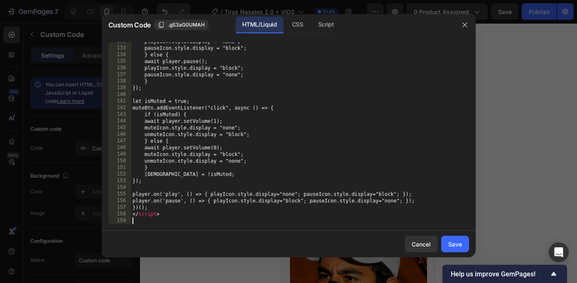
scroll to position [888, 0]
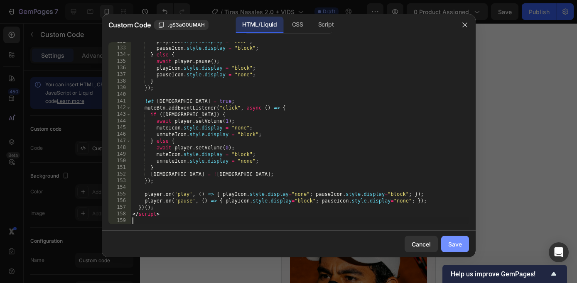
click at [448, 241] on div "Save" at bounding box center [455, 244] width 14 height 9
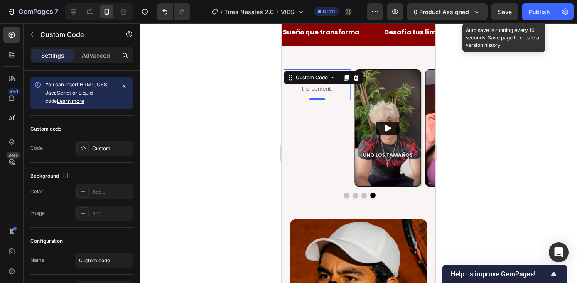
click at [502, 12] on span "Save" at bounding box center [505, 11] width 14 height 7
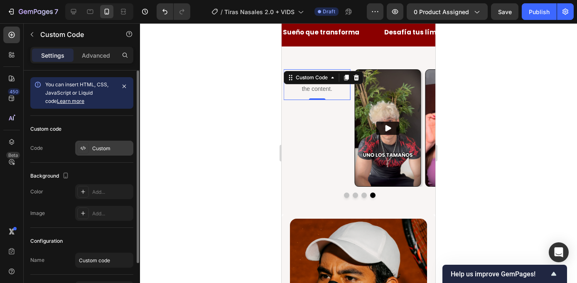
click at [113, 146] on div "Custom" at bounding box center [111, 148] width 39 height 7
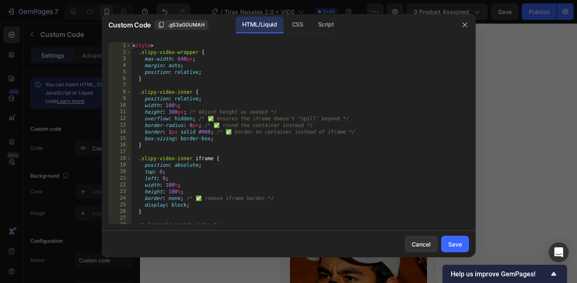
click at [224, 114] on div "< style > .slipy-video-wrapper { max-width : 640 px ; margin : auto ; position …" at bounding box center [300, 139] width 338 height 195
type textarea "</script>"
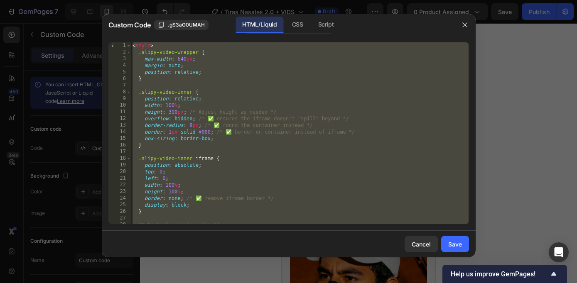
paste textarea
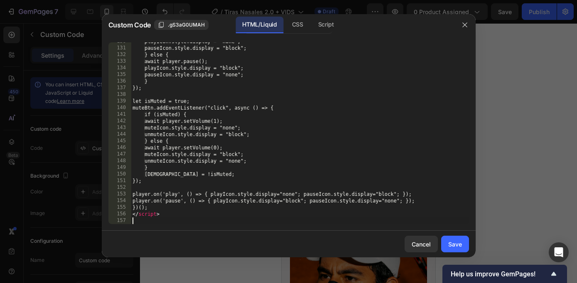
scroll to position [875, 0]
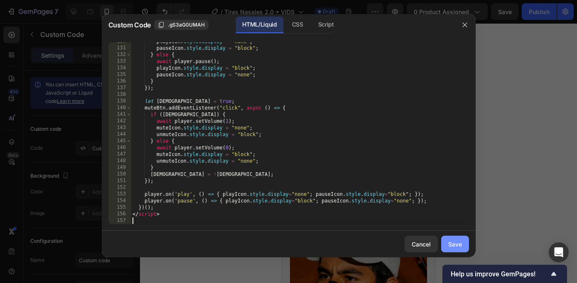
click at [457, 246] on div "Save" at bounding box center [455, 244] width 14 height 9
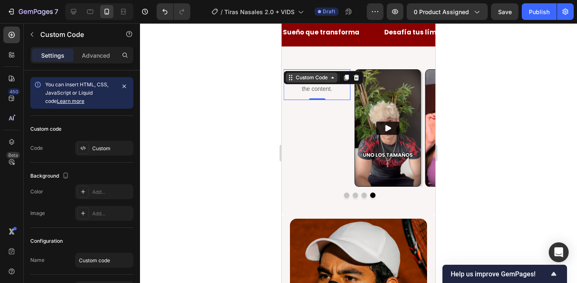
click at [302, 82] on div "Custom Code" at bounding box center [312, 78] width 52 height 10
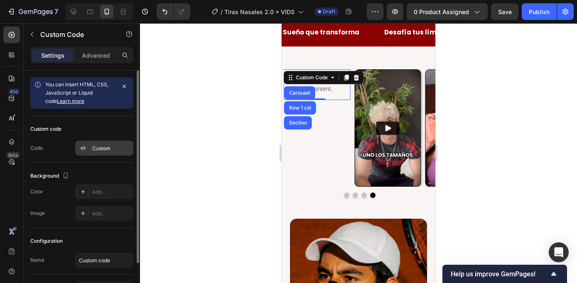
click at [98, 151] on div "Custom" at bounding box center [111, 148] width 39 height 7
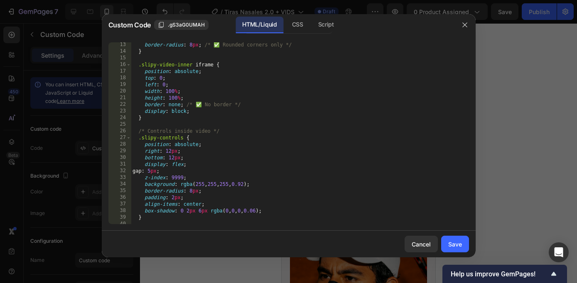
scroll to position [121, 0]
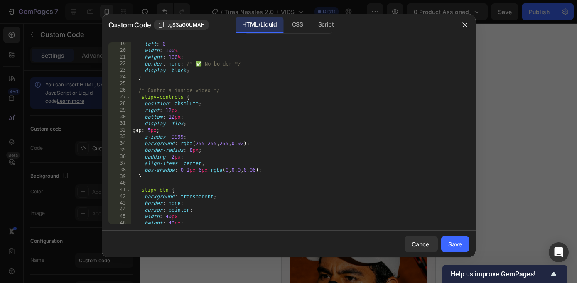
click at [162, 131] on div "left : 0 ; width : 100 % ; height : 100 % ; border : none ; /* ✅ No border */ d…" at bounding box center [300, 138] width 338 height 195
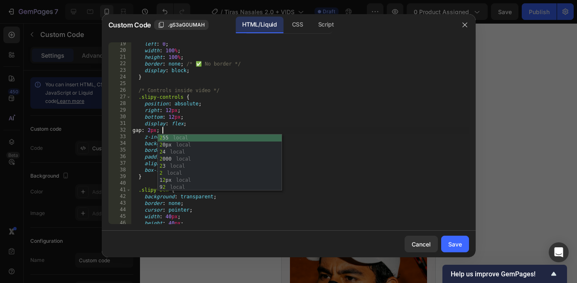
scroll to position [0, 2]
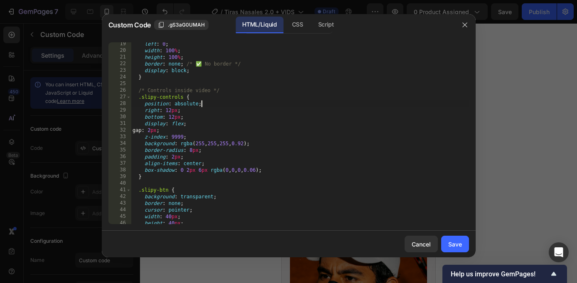
click at [273, 106] on div "left : 0 ; width : 100 % ; height : 100 % ; border : none ; /* ✅ No border */ d…" at bounding box center [300, 138] width 338 height 195
click at [193, 152] on div "left : 0 ; width : 100 % ; height : 100 % ; border : none ; /* ✅ No border */ d…" at bounding box center [300, 138] width 338 height 195
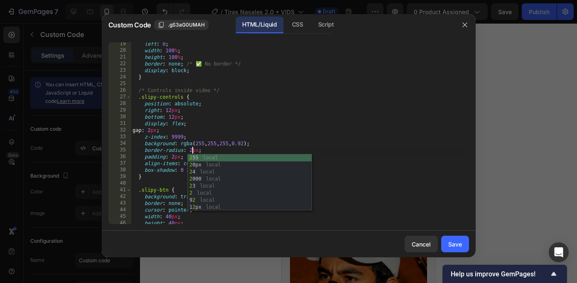
scroll to position [0, 5]
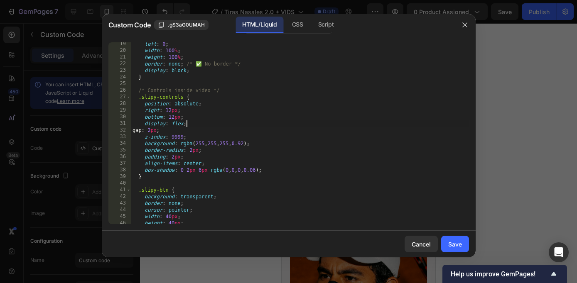
click at [252, 126] on div "left : 0 ; width : 100 % ; height : 100 % ; border : none ; /* ✅ No border */ d…" at bounding box center [300, 138] width 338 height 195
click at [192, 152] on div "left : 0 ; width : 100 % ; height : 100 % ; border : none ; /* ✅ No border */ d…" at bounding box center [300, 138] width 338 height 195
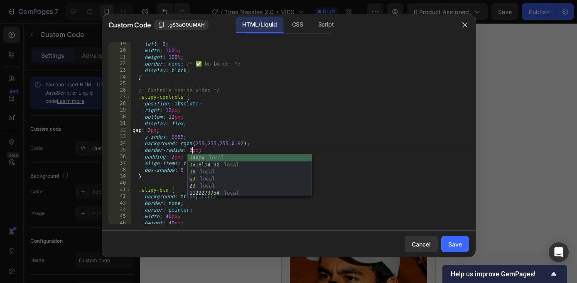
click at [258, 121] on div "left : 0 ; width : 100 % ; height : 100 % ; border : none ; /* ✅ No border */ d…" at bounding box center [300, 138] width 338 height 195
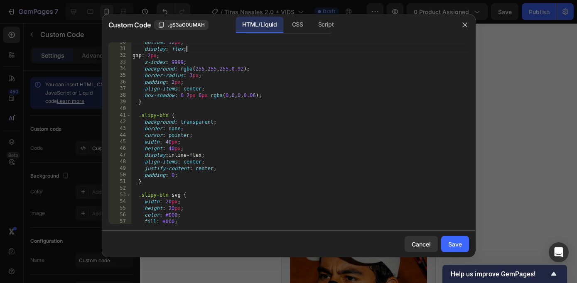
scroll to position [196, 0]
click at [172, 150] on div "bottom : 12 px ; display : flex ; gap : 2 px ; z-index : 9999 ; background : rg…" at bounding box center [300, 136] width 338 height 195
click at [168, 144] on div "bottom : 12 px ; display : flex ; gap : 2 px ; z-index : 9999 ; background : rg…" at bounding box center [300, 136] width 338 height 195
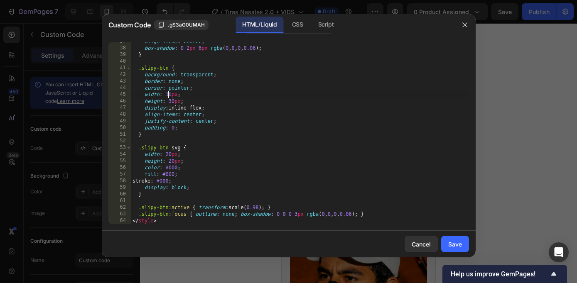
scroll to position [246, 0]
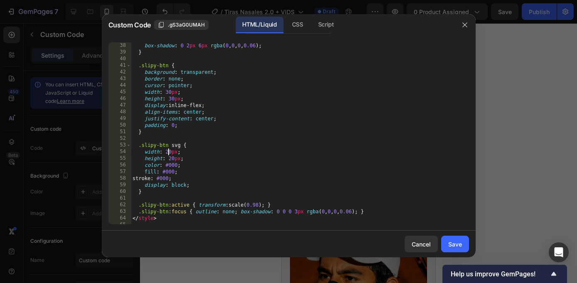
click at [170, 153] on div "align-items : center ; box-shadow : 0 2 px 6 px rgba ( 0 , 0 , 0 , 0.06 ) ; } .…" at bounding box center [300, 133] width 338 height 195
type textarea "width: 15px;"
click at [206, 141] on div "align-items : center ; box-shadow : 0 2 px 6 px rgba ( 0 , 0 , 0 , 0.06 ) ; } .…" at bounding box center [300, 133] width 338 height 195
click at [174, 159] on div "align-items : center ; box-shadow : 0 2 px 6 px rgba ( 0 , 0 , 0 , 0.06 ) ; } .…" at bounding box center [300, 133] width 338 height 195
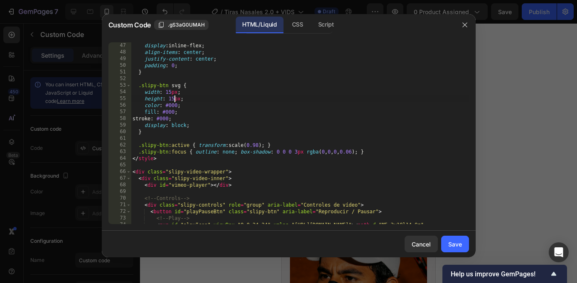
scroll to position [315, 0]
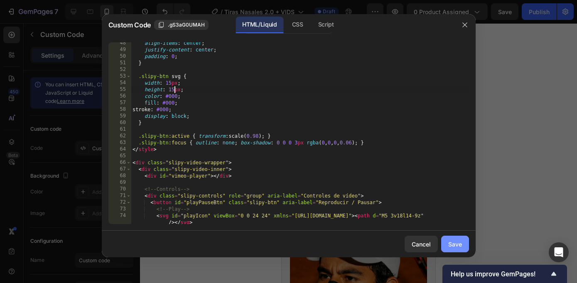
type textarea "height: 15px;"
click at [446, 241] on button "Save" at bounding box center [455, 244] width 28 height 17
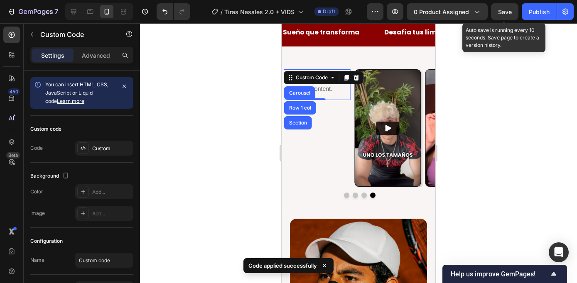
click at [508, 12] on span "Save" at bounding box center [505, 11] width 14 height 7
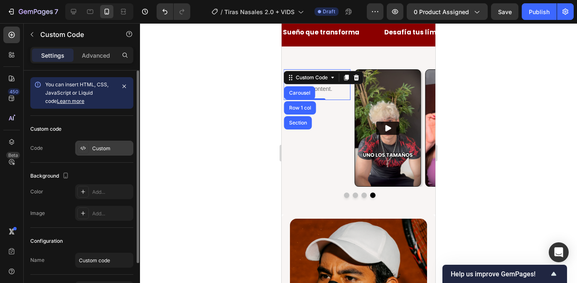
click at [104, 147] on div "Custom" at bounding box center [111, 148] width 39 height 7
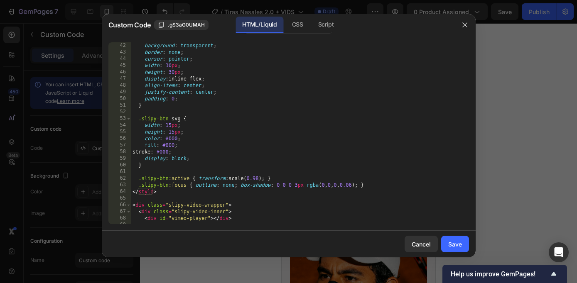
scroll to position [273, 0]
click at [170, 127] on div "background : transparent ; border : none ; cursor : pointer ; width : 30 px ; h…" at bounding box center [300, 139] width 338 height 195
click at [208, 116] on div "background : transparent ; border : none ; cursor : pointer ; width : 30 px ; h…" at bounding box center [300, 139] width 338 height 195
click at [173, 132] on div "background : transparent ; border : none ; cursor : pointer ; width : 30 px ; h…" at bounding box center [300, 139] width 338 height 195
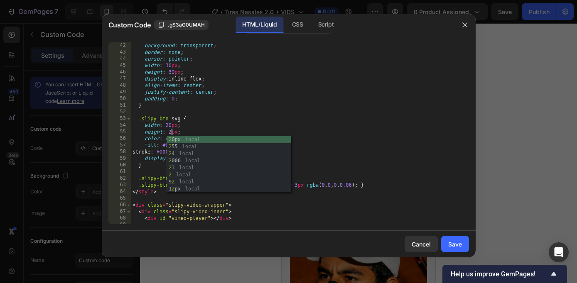
scroll to position [0, 3]
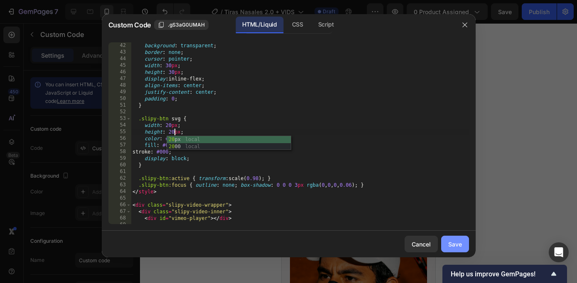
type textarea "height: 20px;"
click at [449, 243] on div "Save" at bounding box center [455, 244] width 14 height 9
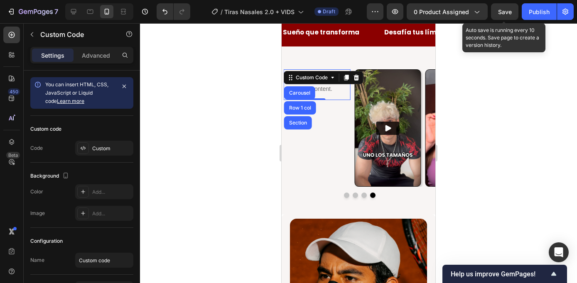
click at [505, 12] on span "Save" at bounding box center [505, 11] width 14 height 7
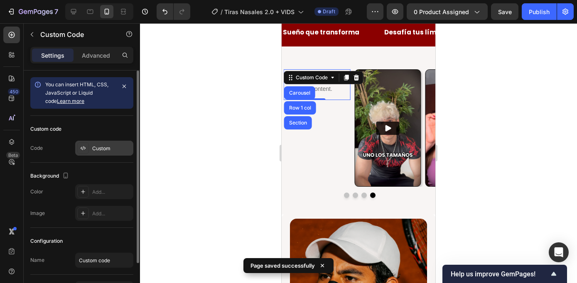
click at [102, 148] on div "Custom" at bounding box center [111, 148] width 39 height 7
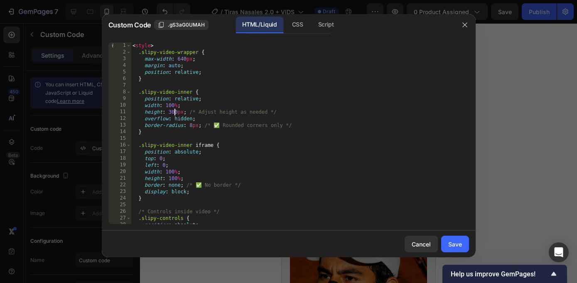
click at [174, 113] on div "< style > .slipy-video-wrapper { max-width : 640 px ; margin : auto ; position …" at bounding box center [300, 139] width 338 height 195
type textarea "height: 340px; /* Adjust height as needed */"
click at [453, 246] on div "Save" at bounding box center [455, 244] width 14 height 9
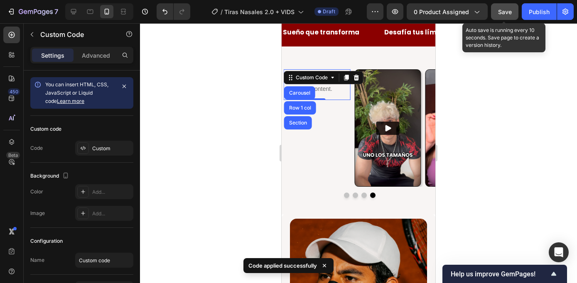
click at [513, 14] on button "Save" at bounding box center [504, 11] width 27 height 17
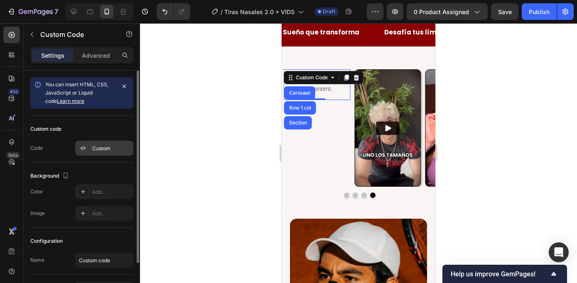
click at [96, 150] on div "Custom" at bounding box center [111, 148] width 39 height 7
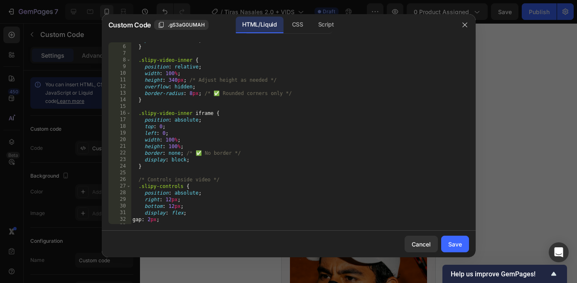
scroll to position [30, 0]
click at [177, 83] on div "position : relative ; } .slipy-video-inner { position : relative ; width : 100 …" at bounding box center [300, 136] width 338 height 195
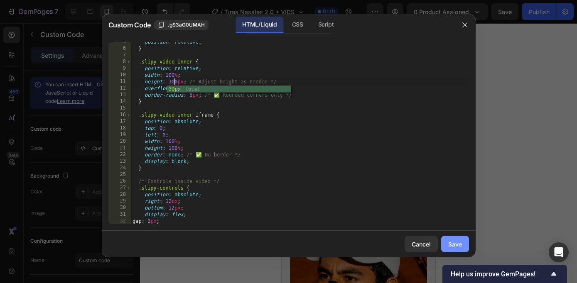
type textarea "height: 300px; /* Adjust height as needed */"
click at [453, 249] on button "Save" at bounding box center [455, 244] width 28 height 17
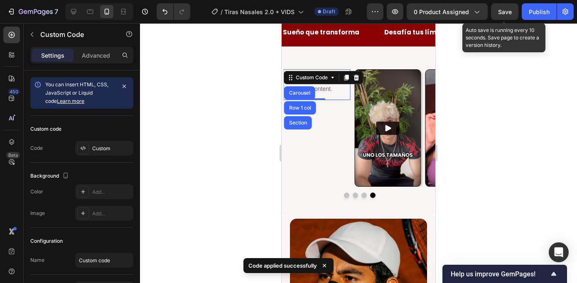
click at [504, 12] on span "Save" at bounding box center [505, 11] width 14 height 7
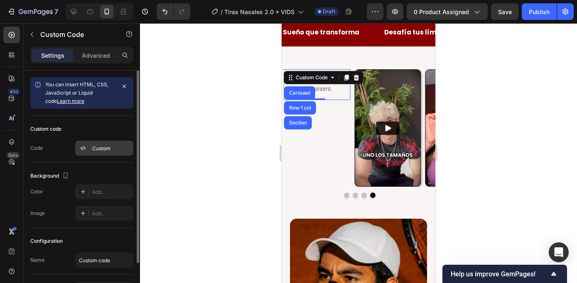
click at [100, 149] on div "Custom" at bounding box center [111, 148] width 39 height 7
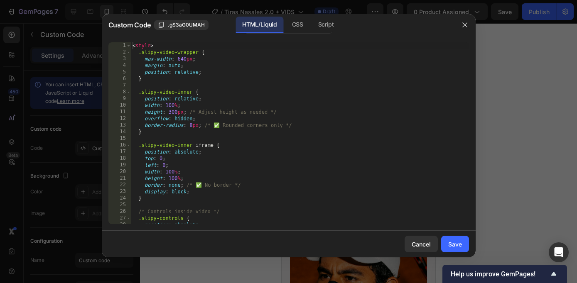
click at [215, 97] on div "< style > .slipy-video-wrapper { max-width : 640 px ; margin : auto ; position …" at bounding box center [300, 139] width 338 height 195
type textarea "</script>"
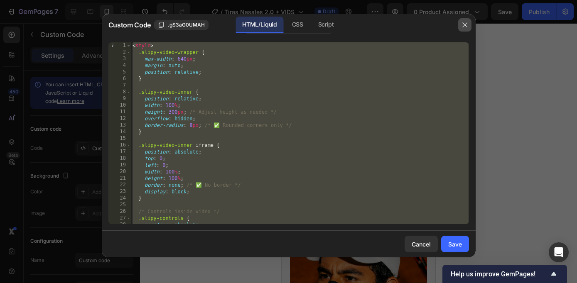
click at [465, 26] on icon "button" at bounding box center [465, 25] width 7 height 7
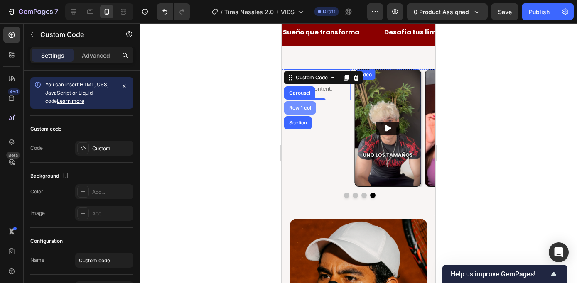
scroll to position [615, 0]
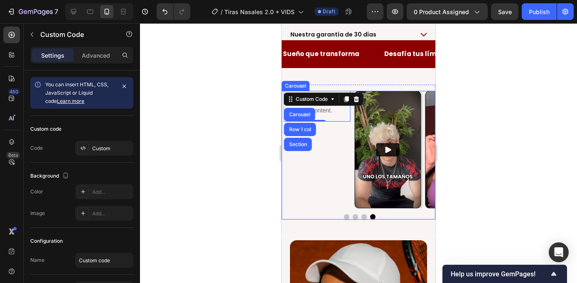
click at [336, 174] on div "Publish the page to see the content. Custom Code Carousel Row 1 col Section 0" at bounding box center [317, 150] width 66 height 118
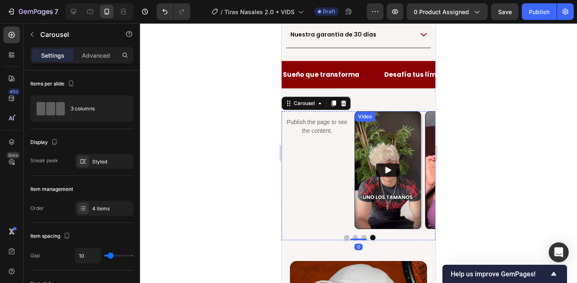
click at [369, 113] on div "Video" at bounding box center [364, 116] width 17 height 7
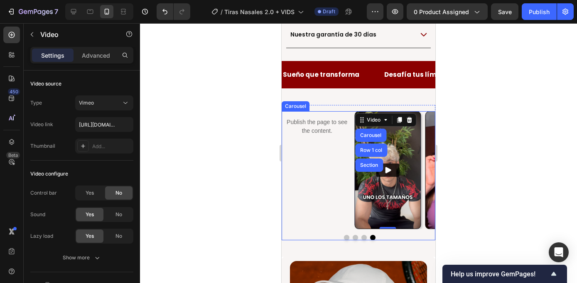
click at [365, 235] on button "Dot" at bounding box center [363, 237] width 5 height 5
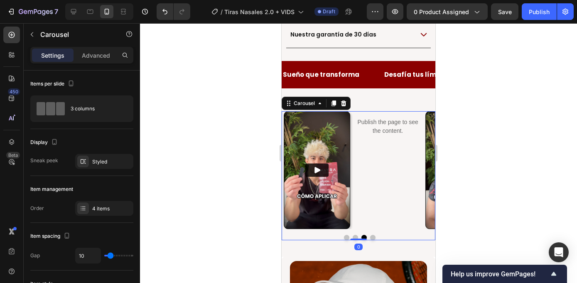
click at [355, 235] on button "Dot" at bounding box center [355, 237] width 5 height 5
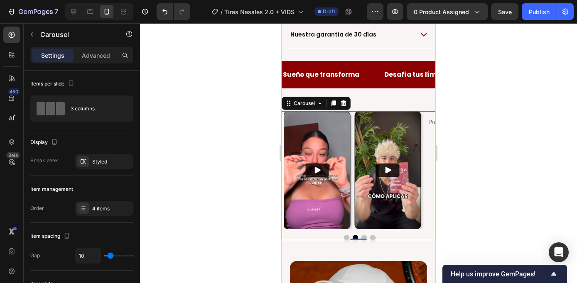
click at [344, 235] on button "Dot" at bounding box center [346, 237] width 5 height 5
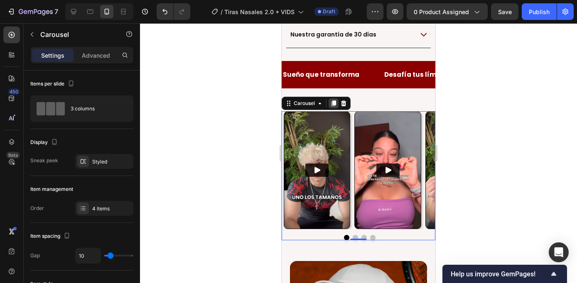
click at [335, 101] on icon at bounding box center [334, 104] width 5 height 6
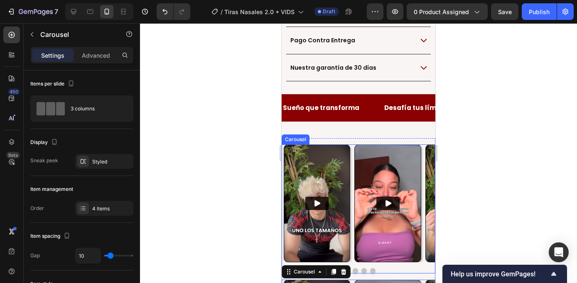
scroll to position [582, 0]
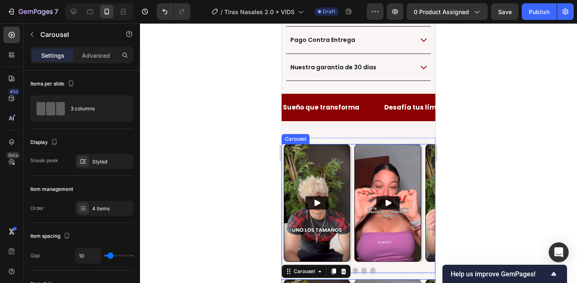
click at [364, 268] on button "Dot" at bounding box center [363, 270] width 5 height 5
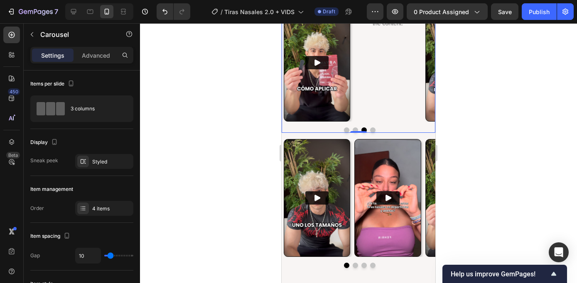
scroll to position [709, 0]
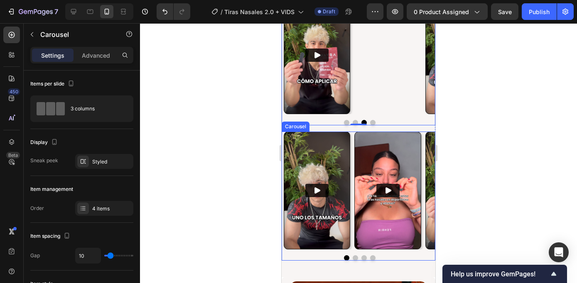
click at [372, 258] on button "Dot" at bounding box center [372, 258] width 5 height 5
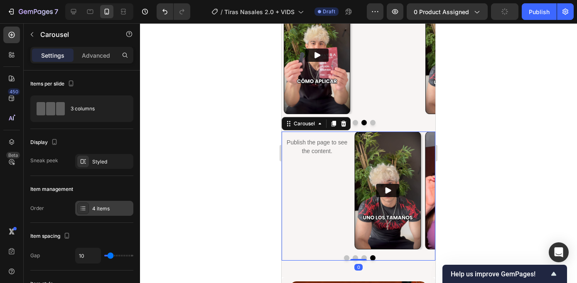
click at [101, 211] on div "4 items" at bounding box center [111, 208] width 39 height 7
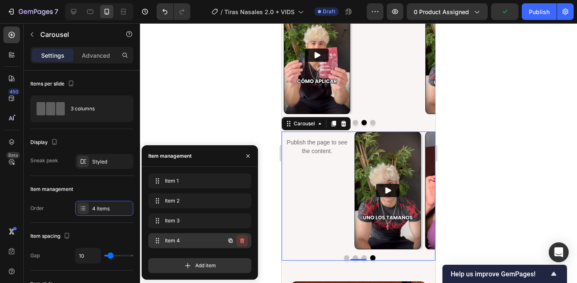
click at [241, 241] on icon "button" at bounding box center [242, 241] width 7 height 7
click at [241, 241] on div "Delete" at bounding box center [236, 240] width 15 height 7
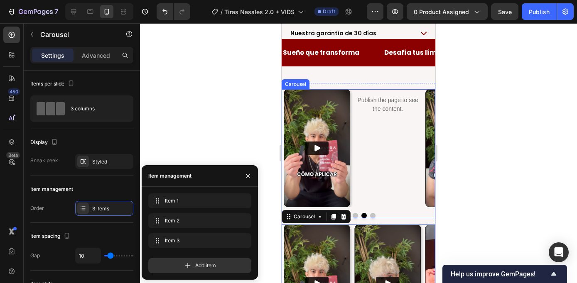
scroll to position [615, 0]
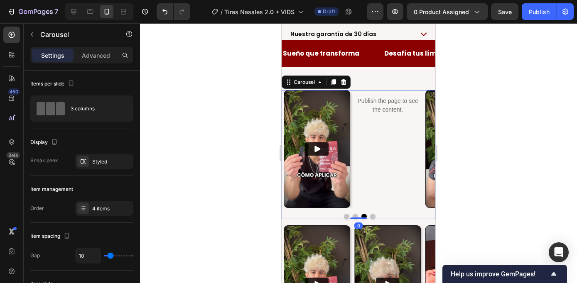
click at [375, 128] on div "Publish the page to see the content. Custom Code" at bounding box center [387, 149] width 66 height 118
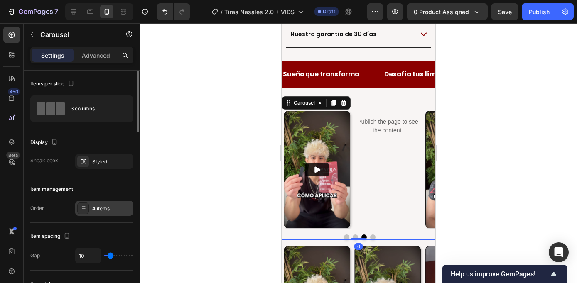
click at [95, 209] on div "4 items" at bounding box center [111, 208] width 39 height 7
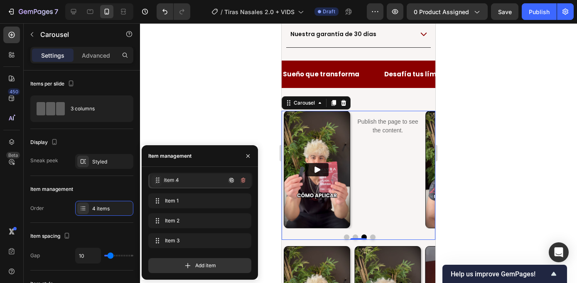
drag, startPoint x: 158, startPoint y: 242, endPoint x: 159, endPoint y: 182, distance: 60.7
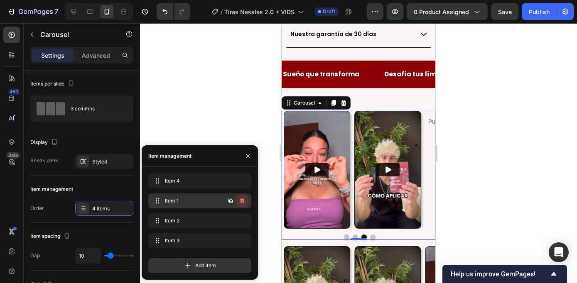
click at [244, 202] on icon "button" at bounding box center [242, 201] width 7 height 7
click at [370, 235] on button "Dot" at bounding box center [372, 237] width 5 height 5
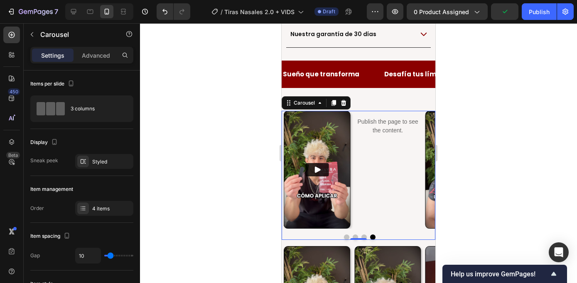
click at [346, 235] on button "Dot" at bounding box center [346, 237] width 5 height 5
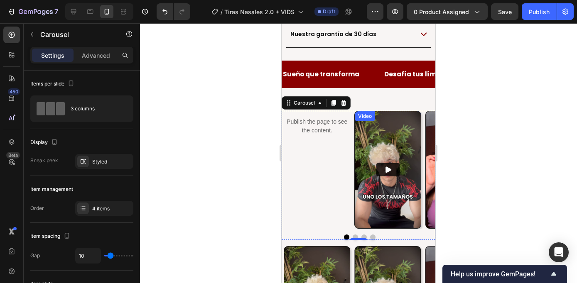
click at [366, 113] on div "Video" at bounding box center [364, 116] width 17 height 7
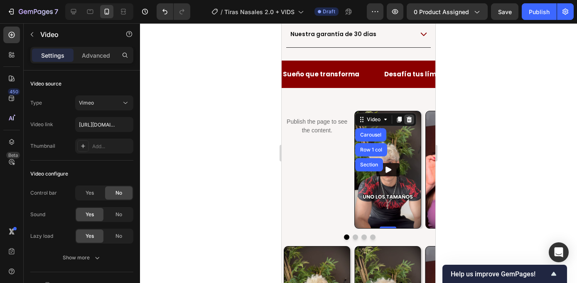
click at [406, 116] on icon at bounding box center [409, 119] width 7 height 7
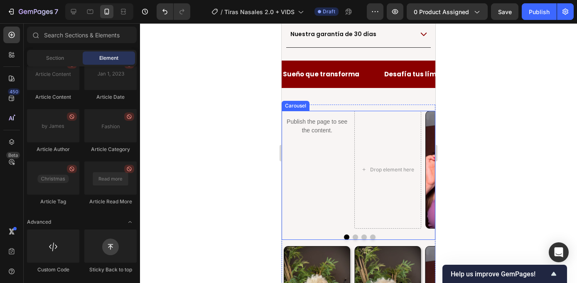
click at [364, 235] on button "Dot" at bounding box center [363, 237] width 5 height 5
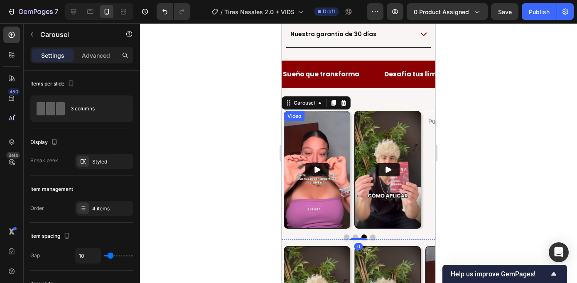
click at [292, 113] on div "Video" at bounding box center [294, 116] width 17 height 7
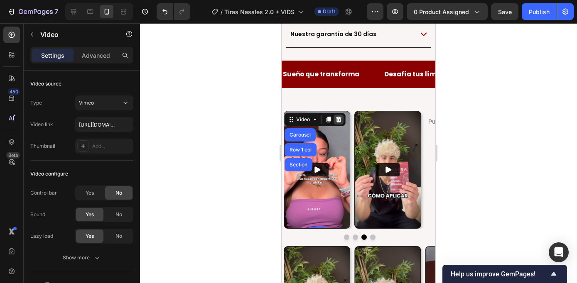
click at [335, 116] on icon at bounding box center [338, 119] width 7 height 7
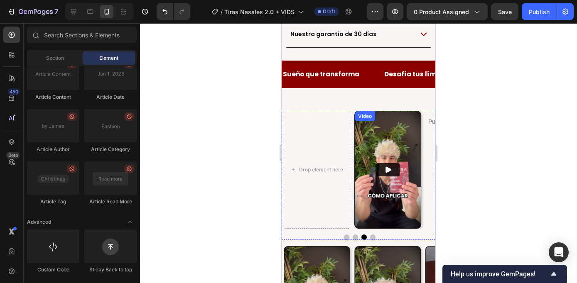
click at [363, 113] on div "Video" at bounding box center [364, 116] width 17 height 7
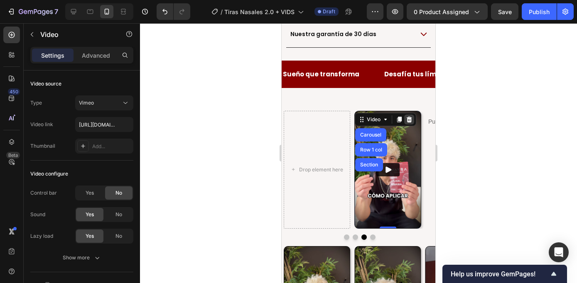
click at [406, 116] on icon at bounding box center [409, 119] width 7 height 7
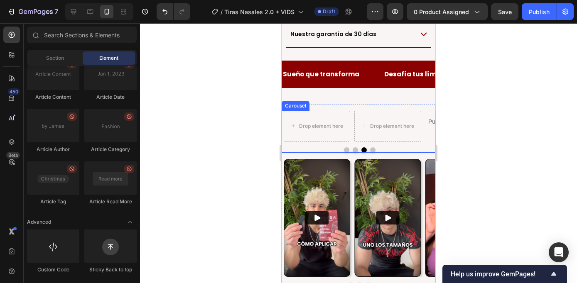
click at [371, 147] on button "Dot" at bounding box center [372, 149] width 5 height 5
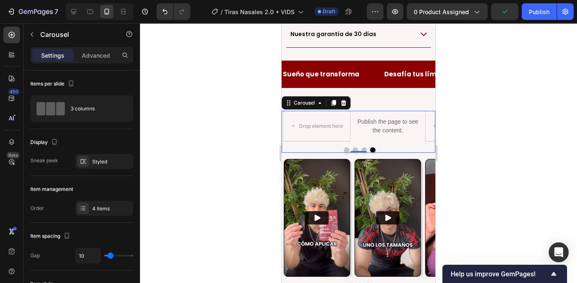
click at [349, 147] on button "Dot" at bounding box center [346, 149] width 5 height 5
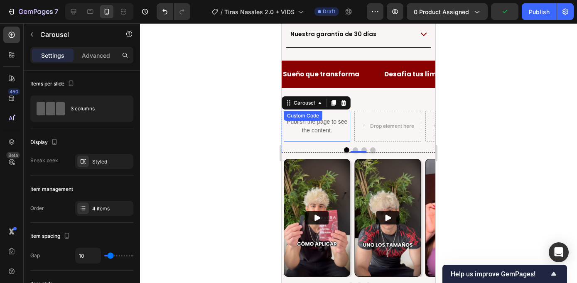
click at [309, 112] on div "Custom Code" at bounding box center [302, 115] width 35 height 7
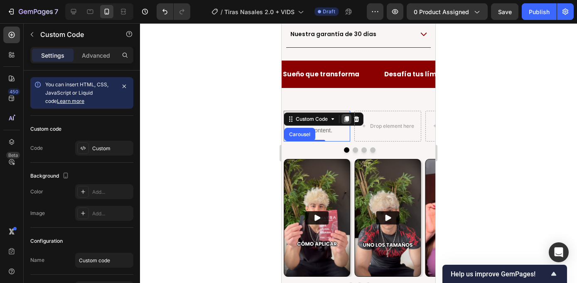
click at [346, 114] on div at bounding box center [346, 119] width 10 height 10
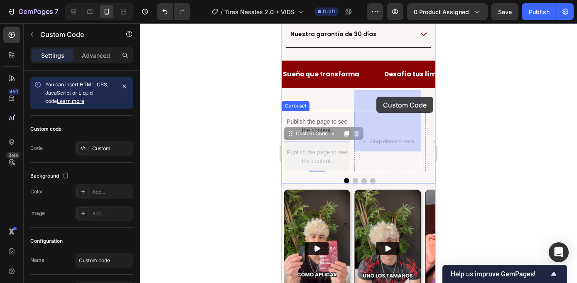
drag, startPoint x: 297, startPoint y: 115, endPoint x: 376, endPoint y: 97, distance: 81.3
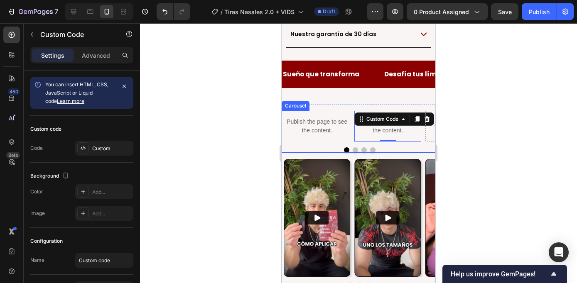
click at [364, 147] on button "Dot" at bounding box center [363, 149] width 5 height 5
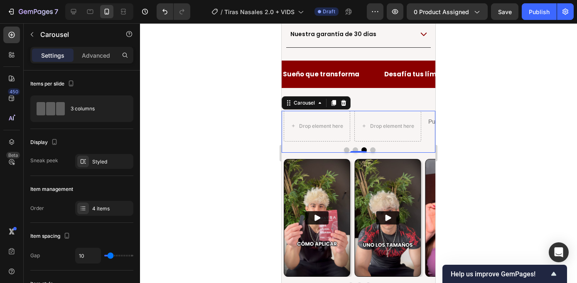
click at [372, 147] on button "Dot" at bounding box center [372, 149] width 5 height 5
click at [366, 112] on div "Custom Code" at bounding box center [373, 115] width 35 height 7
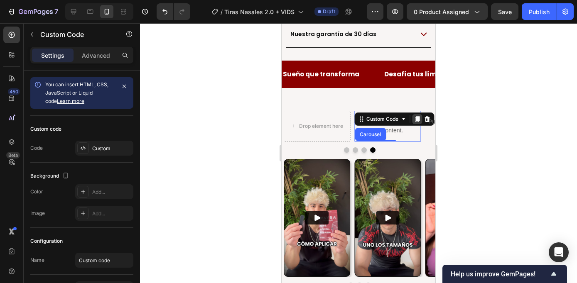
click at [416, 116] on icon at bounding box center [417, 119] width 5 height 6
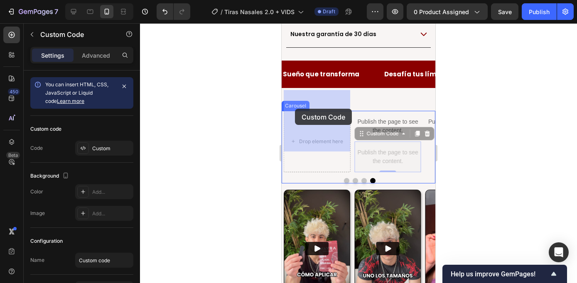
drag, startPoint x: 364, startPoint y: 113, endPoint x: 295, endPoint y: 109, distance: 69.1
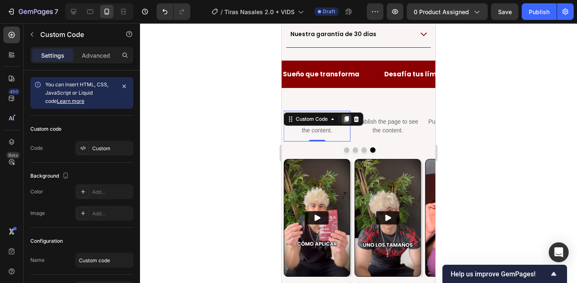
click at [346, 116] on icon at bounding box center [346, 119] width 7 height 7
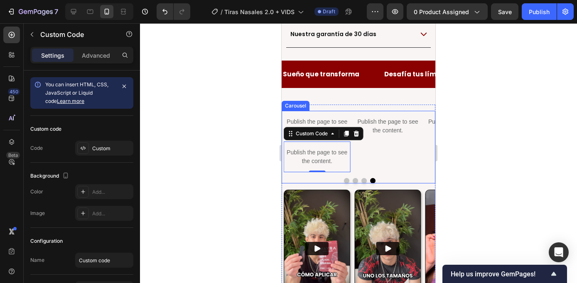
click at [355, 178] on button "Dot" at bounding box center [355, 180] width 5 height 5
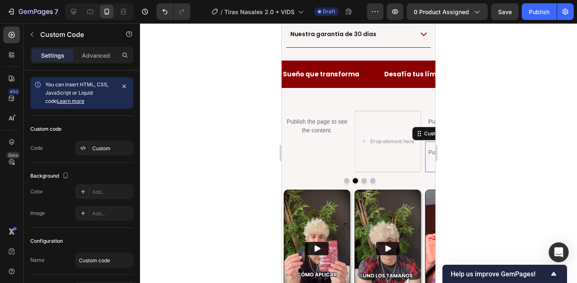
click at [430, 148] on p "Publish the page to see the content." at bounding box center [458, 156] width 66 height 17
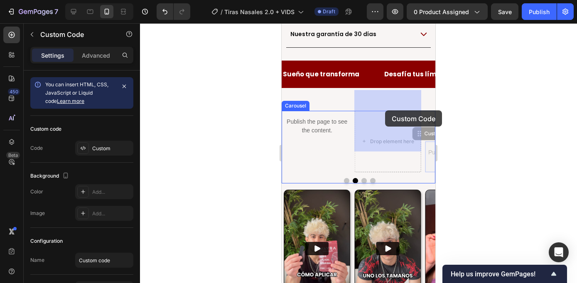
drag, startPoint x: 423, startPoint y: 115, endPoint x: 385, endPoint y: 111, distance: 37.7
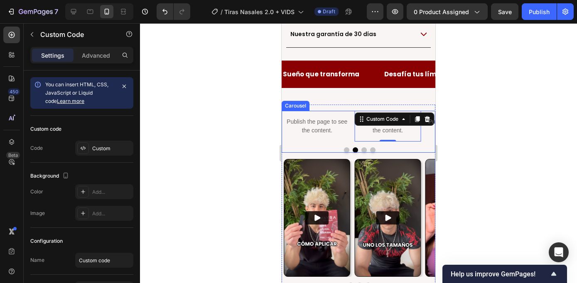
click at [345, 147] on button "Dot" at bounding box center [346, 149] width 5 height 5
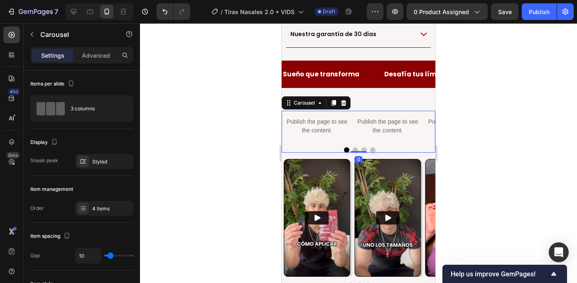
click at [354, 147] on button "Dot" at bounding box center [355, 149] width 5 height 5
click at [371, 147] on button "Dot" at bounding box center [372, 149] width 5 height 5
click at [105, 204] on div "4 items" at bounding box center [104, 208] width 58 height 15
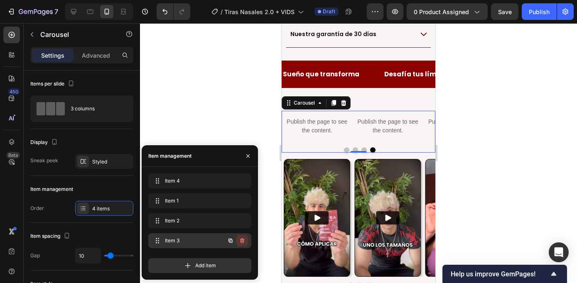
click at [241, 242] on icon "button" at bounding box center [242, 241] width 7 height 7
click at [236, 242] on div "Delete" at bounding box center [236, 240] width 15 height 7
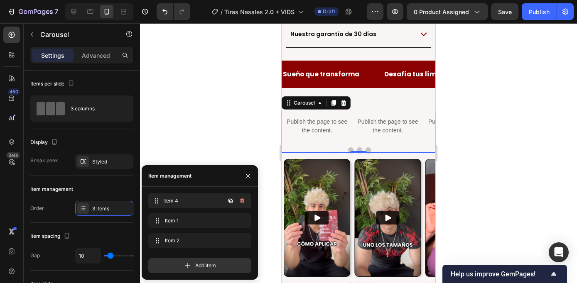
click at [173, 198] on span "Item 4" at bounding box center [193, 200] width 61 height 7
click at [226, 121] on div at bounding box center [358, 153] width 437 height 260
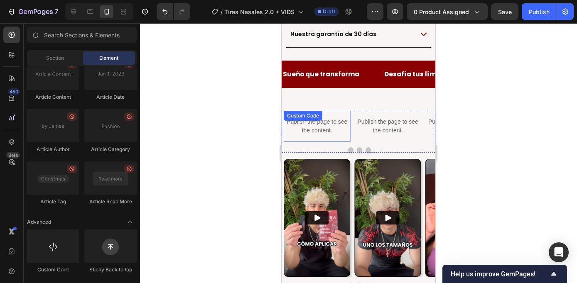
click at [324, 118] on p "Publish the page to see the content." at bounding box center [317, 126] width 66 height 17
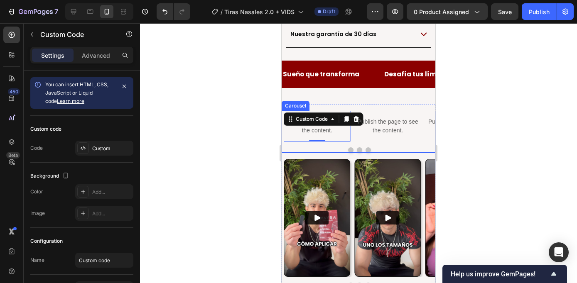
click at [351, 147] on button "Dot" at bounding box center [350, 149] width 5 height 5
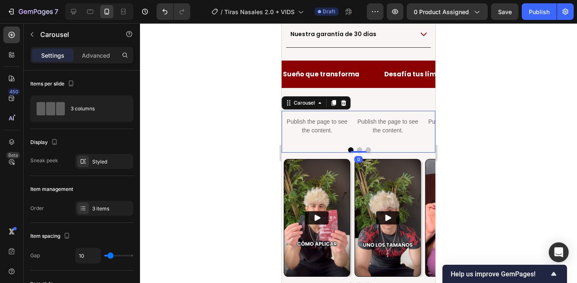
click at [361, 147] on button "Dot" at bounding box center [359, 149] width 5 height 5
click at [387, 118] on p "Publish the page to see the content." at bounding box center [387, 126] width 66 height 17
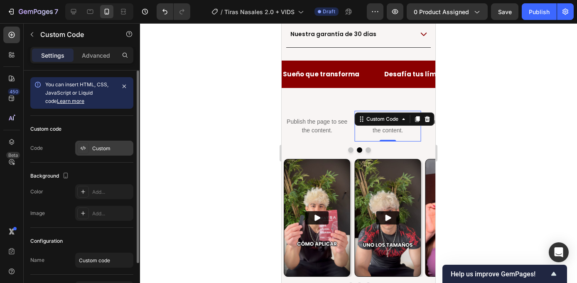
click at [106, 147] on div "Custom" at bounding box center [111, 148] width 39 height 7
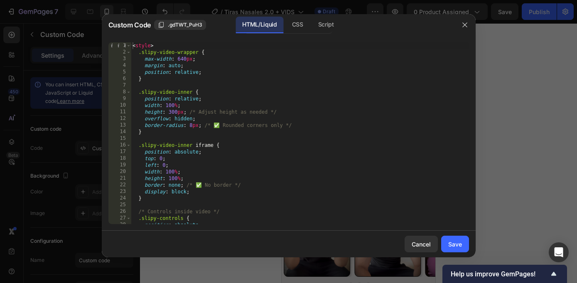
click at [238, 116] on div "< style > .slipy-video-wrapper { max-width : 640 px ; margin : auto ; position …" at bounding box center [300, 139] width 338 height 195
type textarea "</script>"
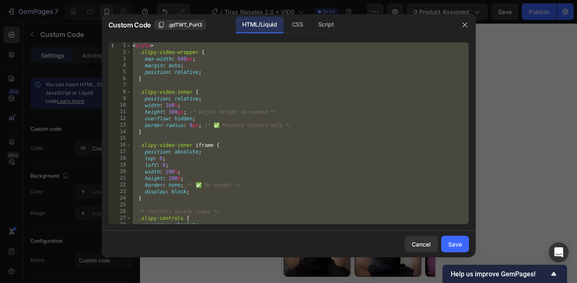
paste textarea
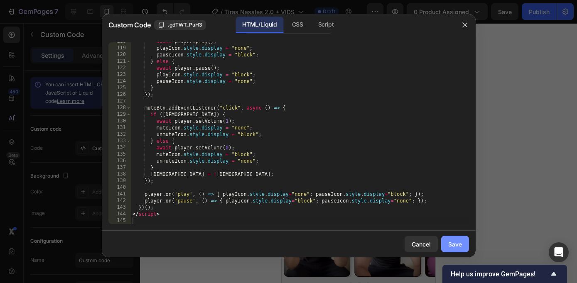
click at [463, 242] on button "Save" at bounding box center [455, 244] width 28 height 17
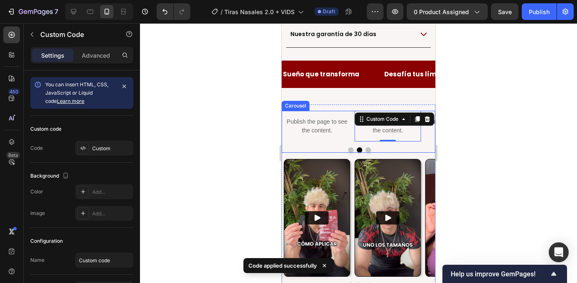
click at [369, 147] on button "Dot" at bounding box center [368, 149] width 5 height 5
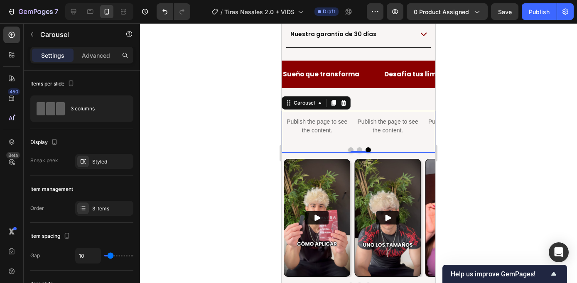
click at [368, 147] on button "Dot" at bounding box center [368, 149] width 5 height 5
click at [361, 147] on button "Dot" at bounding box center [359, 149] width 5 height 5
click at [370, 147] on button "Dot" at bounding box center [368, 149] width 5 height 5
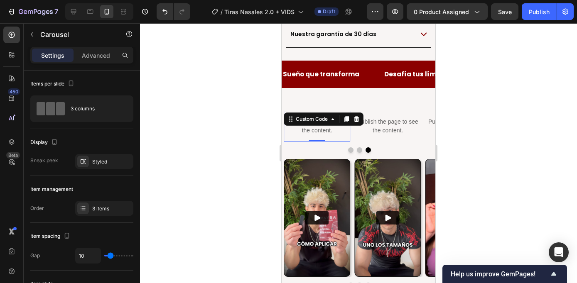
click at [320, 111] on div "Publish the page to see the content. Custom Code 0" at bounding box center [317, 126] width 66 height 31
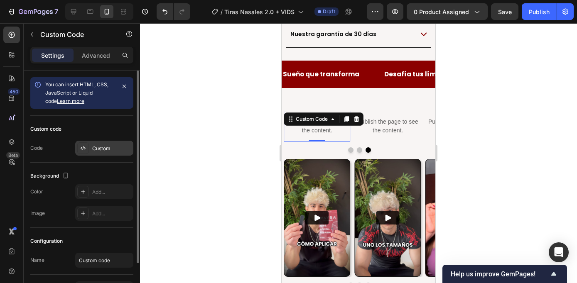
click at [98, 147] on div "Custom" at bounding box center [111, 148] width 39 height 7
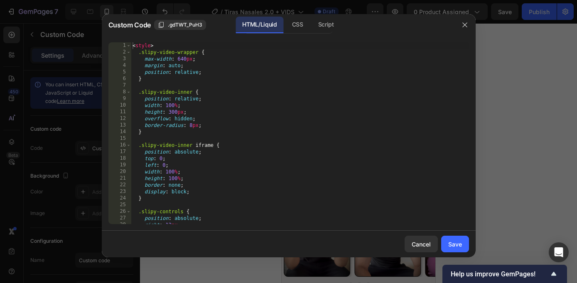
click at [273, 137] on div "< style > .slipy-video-wrapper { max-width : 640 px ; margin : auto ; position …" at bounding box center [300, 139] width 338 height 195
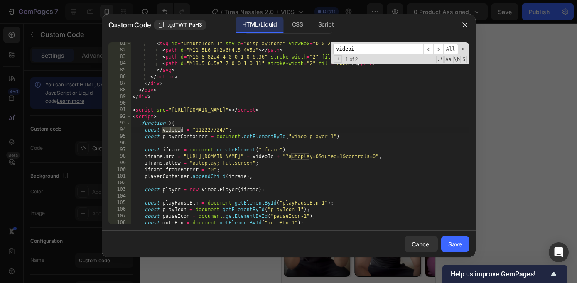
scroll to position [540, 0]
type input "videoid"
click at [440, 48] on span "​" at bounding box center [438, 49] width 10 height 10
drag, startPoint x: 225, startPoint y: 130, endPoint x: 196, endPoint y: 132, distance: 28.7
click at [196, 132] on div "< svg id = "unmuteIcon-1" style = "display:none" viewBox = "0 0 24 24" > < path…" at bounding box center [300, 137] width 338 height 195
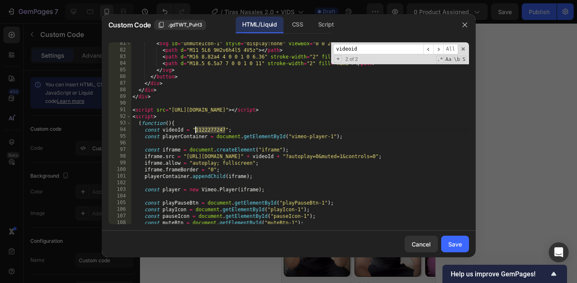
paste textarea
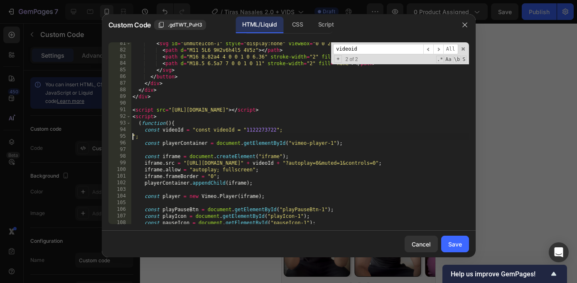
type textarea "const videoId = "1122277247";"
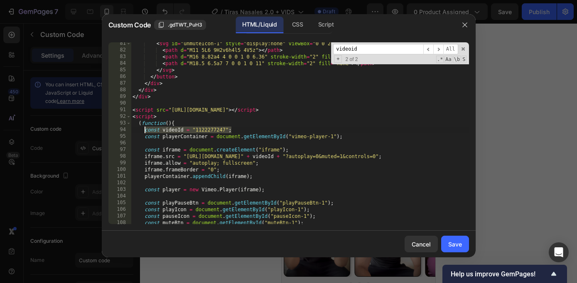
drag, startPoint x: 250, startPoint y: 131, endPoint x: 144, endPoint y: 132, distance: 105.5
click at [144, 132] on div "< svg id = "unmuteIcon-1" style = "display:none" viewBox = "0 0 24 24" > < path…" at bounding box center [300, 137] width 338 height 195
paste textarea
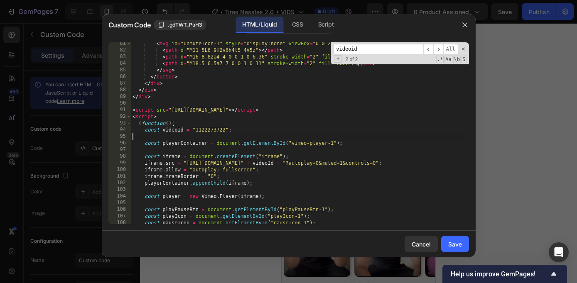
type textarea "const videoId = "1122273722";"
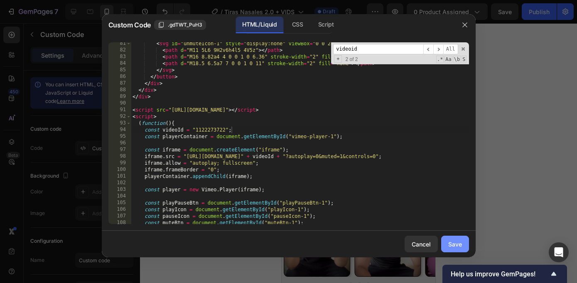
click at [465, 250] on button "Save" at bounding box center [455, 244] width 28 height 17
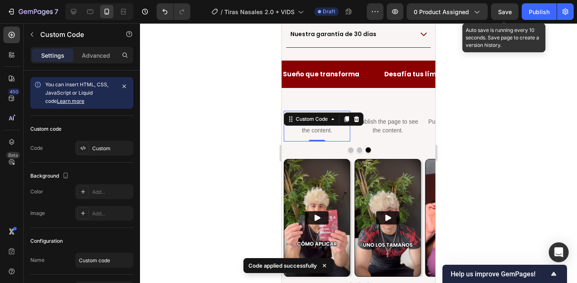
click at [505, 10] on span "Save" at bounding box center [505, 11] width 14 height 7
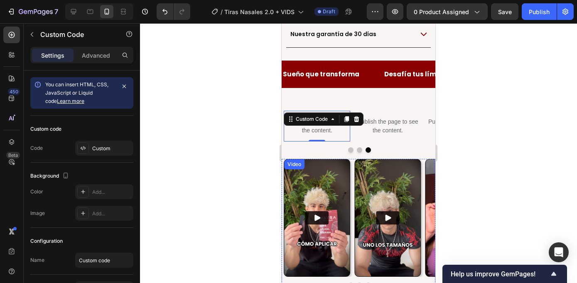
click at [297, 161] on div "Video" at bounding box center [294, 164] width 17 height 7
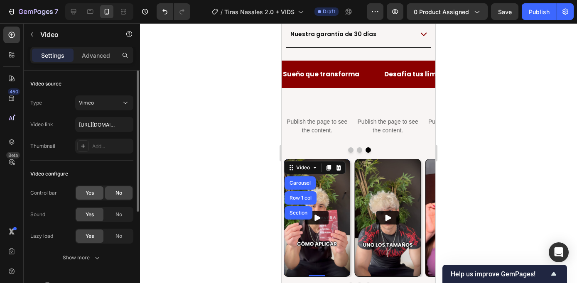
click at [89, 194] on span "Yes" at bounding box center [90, 192] width 8 height 7
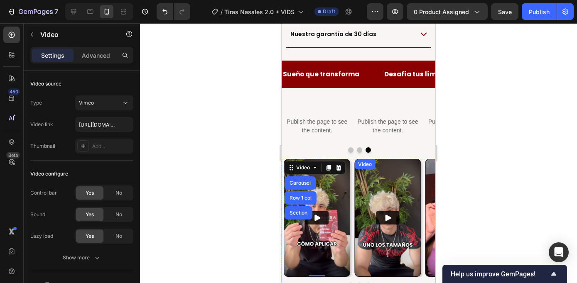
click at [371, 161] on div "Video" at bounding box center [364, 164] width 17 height 7
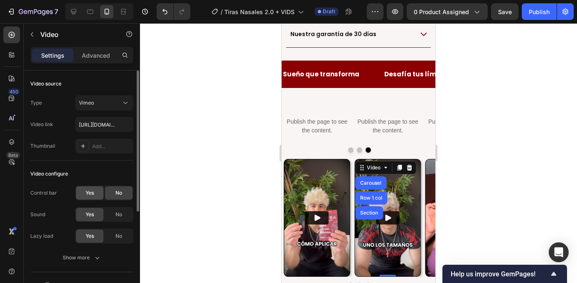
click at [91, 192] on span "Yes" at bounding box center [90, 192] width 8 height 7
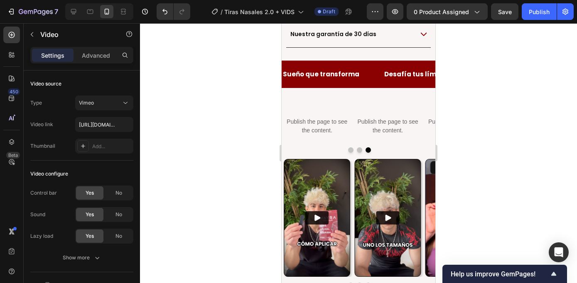
click at [429, 160] on img at bounding box center [459, 218] width 66 height 117
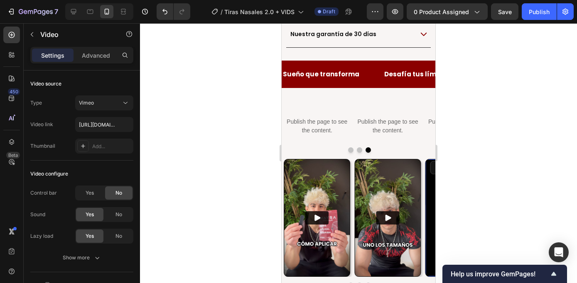
click at [430, 161] on div "Video" at bounding box center [460, 167] width 61 height 13
click at [93, 193] on span "Yes" at bounding box center [90, 192] width 8 height 7
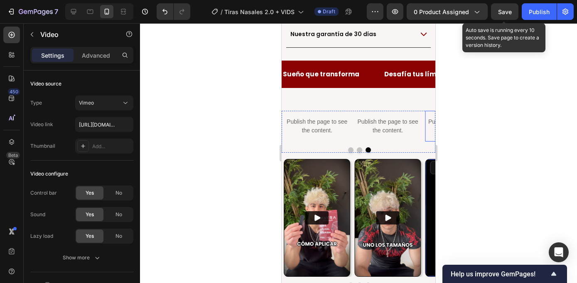
click at [511, 11] on span "Save" at bounding box center [505, 11] width 14 height 7
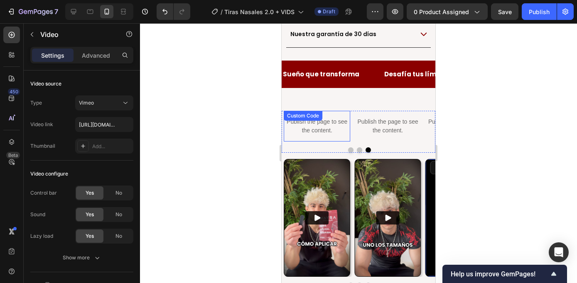
click at [304, 112] on div "Custom Code" at bounding box center [302, 115] width 35 height 7
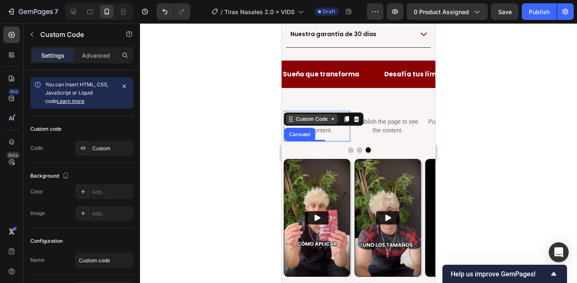
click at [326, 115] on div "Custom Code" at bounding box center [311, 118] width 35 height 7
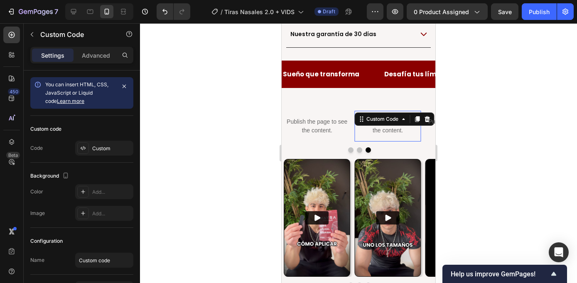
click at [389, 118] on p "Publish the page to see the content." at bounding box center [387, 126] width 66 height 17
click at [426, 111] on div "Publish the page to see the content. Custom Code" at bounding box center [458, 126] width 66 height 31
click at [391, 118] on p "Publish the page to see the content." at bounding box center [387, 126] width 66 height 17
click at [425, 114] on div at bounding box center [427, 119] width 10 height 10
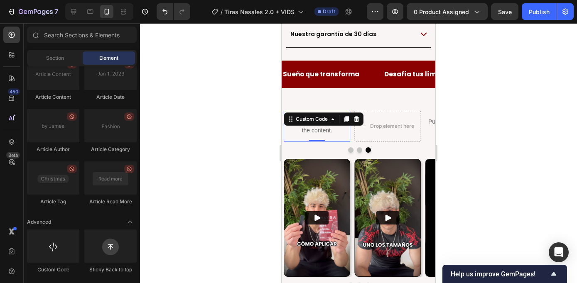
click at [302, 118] on p "Publish the page to see the content." at bounding box center [317, 126] width 66 height 17
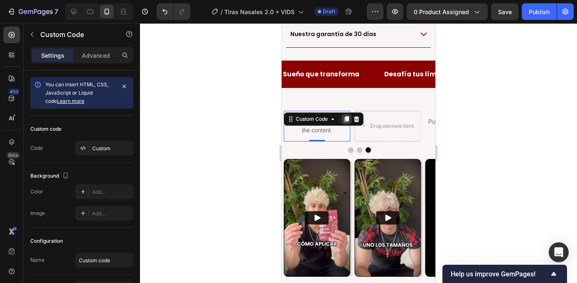
click at [348, 114] on div at bounding box center [346, 119] width 10 height 10
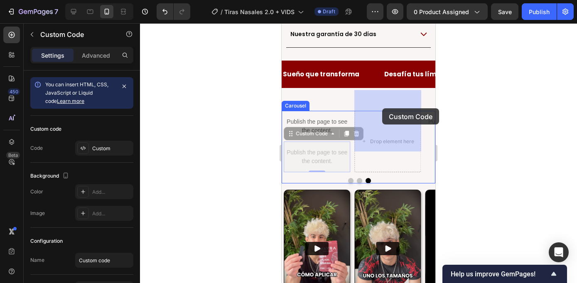
drag, startPoint x: 296, startPoint y: 115, endPoint x: 382, endPoint y: 108, distance: 86.3
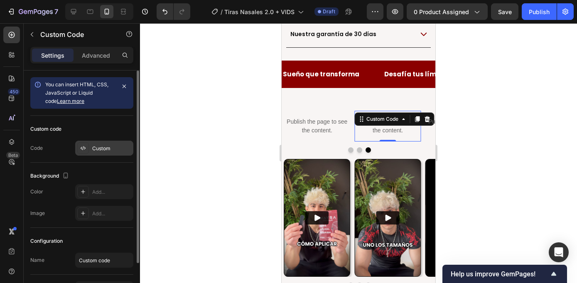
click at [101, 150] on div "Custom" at bounding box center [111, 148] width 39 height 7
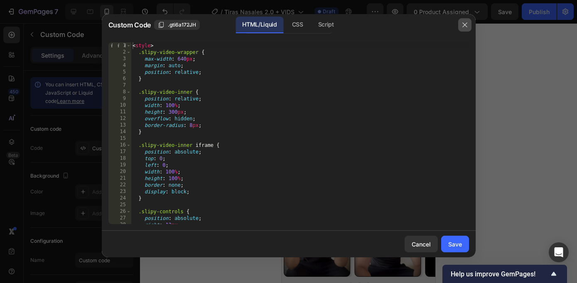
click at [467, 25] on icon "button" at bounding box center [465, 25] width 7 height 7
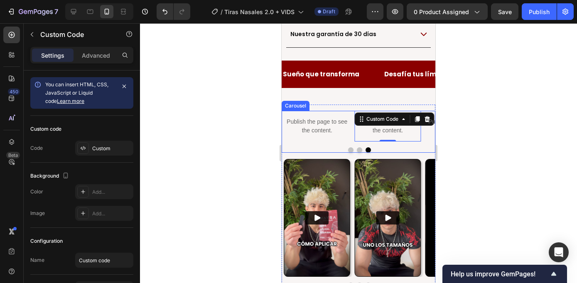
click at [351, 147] on button "Dot" at bounding box center [350, 149] width 5 height 5
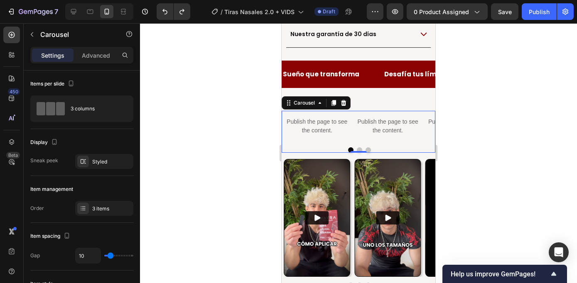
click at [360, 147] on button "Dot" at bounding box center [359, 149] width 5 height 5
click at [352, 147] on button "Dot" at bounding box center [350, 149] width 5 height 5
click at [391, 118] on p "Publish the page to see the content." at bounding box center [387, 126] width 66 height 17
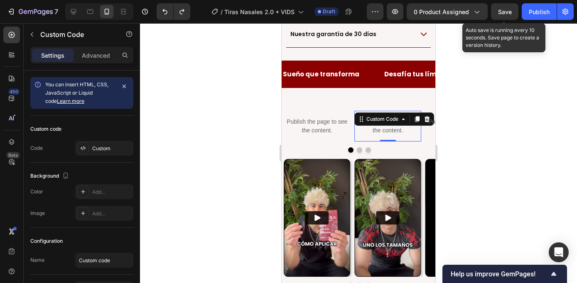
click at [500, 11] on span "Save" at bounding box center [505, 11] width 14 height 7
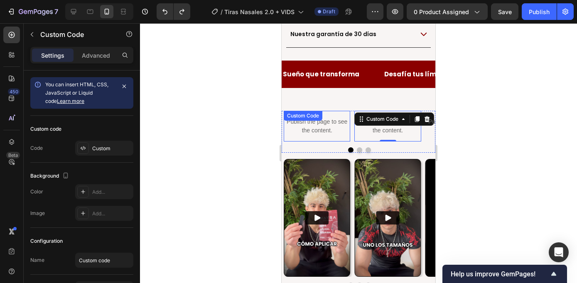
click at [314, 118] on p "Publish the page to see the content." at bounding box center [317, 126] width 66 height 17
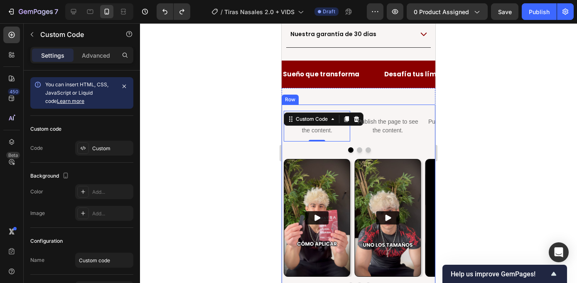
click at [358, 147] on button "Dot" at bounding box center [359, 149] width 5 height 5
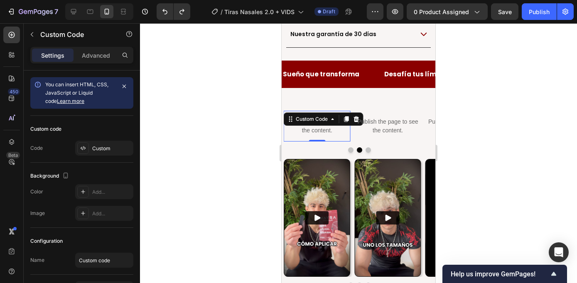
click at [332, 118] on p "Publish the page to see the content." at bounding box center [317, 126] width 66 height 17
click at [354, 116] on icon at bounding box center [356, 119] width 7 height 7
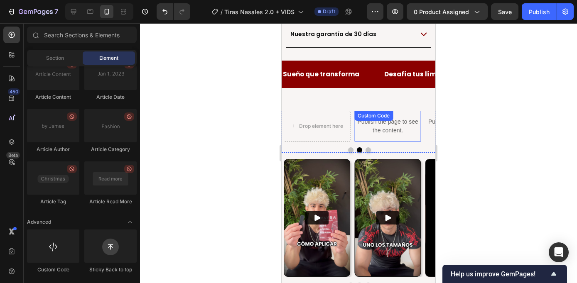
click at [371, 118] on p "Publish the page to see the content." at bounding box center [387, 126] width 66 height 17
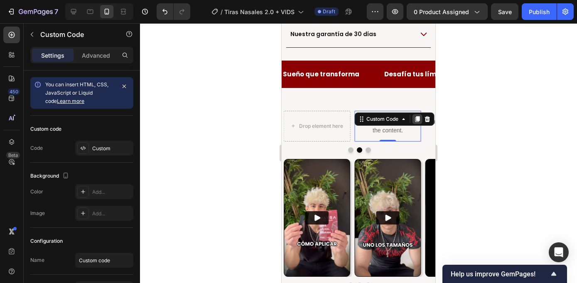
click at [416, 116] on icon at bounding box center [417, 119] width 5 height 6
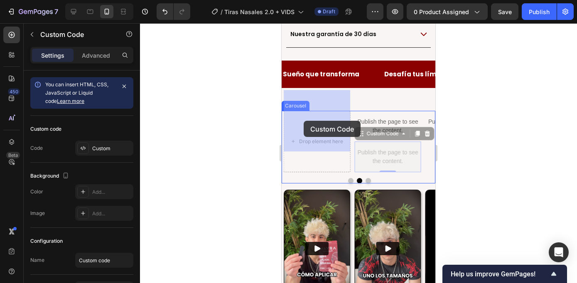
drag, startPoint x: 367, startPoint y: 135, endPoint x: 304, endPoint y: 121, distance: 65.2
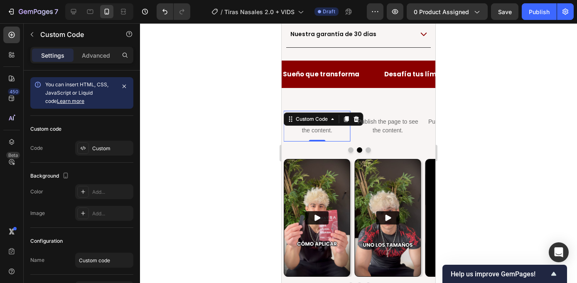
click at [317, 118] on p "Publish the page to see the content." at bounding box center [317, 126] width 66 height 17
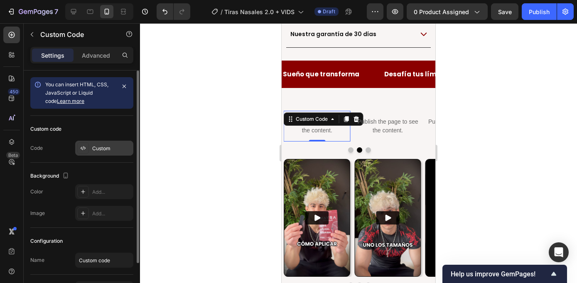
click at [106, 146] on div "Custom" at bounding box center [111, 148] width 39 height 7
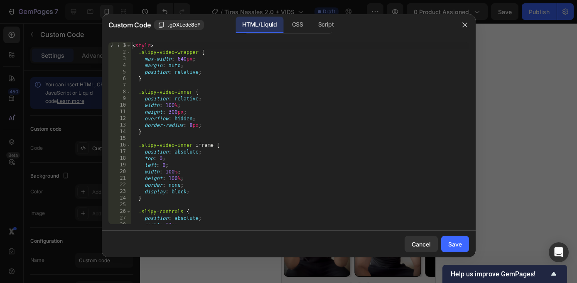
type textarea "position: absolute;"
click at [249, 153] on div "< style > .slipy-video-wrapper { max-width : 640 px ; margin : auto ; position …" at bounding box center [300, 139] width 338 height 195
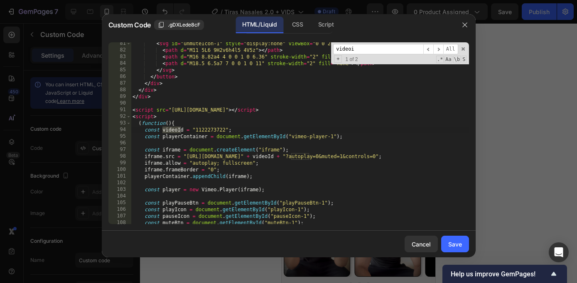
type input "videoi"
drag, startPoint x: 195, startPoint y: 130, endPoint x: 226, endPoint y: 132, distance: 30.4
click at [226, 132] on div "< svg id = "unmuteIcon-1" style = "display:none" viewBox = "0 0 24 24" > < path…" at bounding box center [300, 137] width 338 height 195
paste textarea "7247"
type textarea "const videoId = "1122277247";"
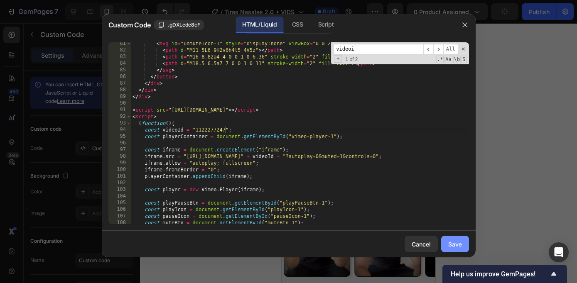
click at [461, 245] on div "Save" at bounding box center [455, 244] width 14 height 9
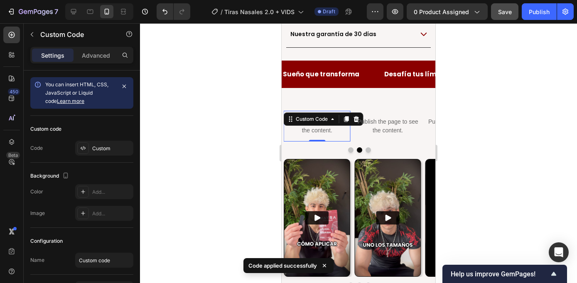
click at [507, 14] on span "Save" at bounding box center [505, 11] width 14 height 7
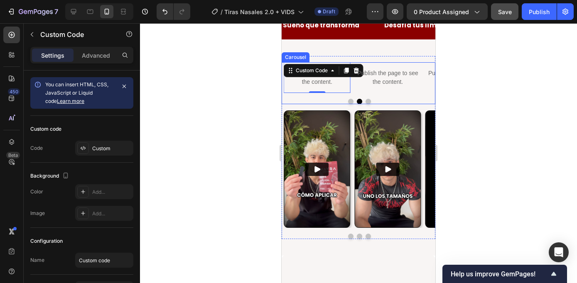
scroll to position [597, 0]
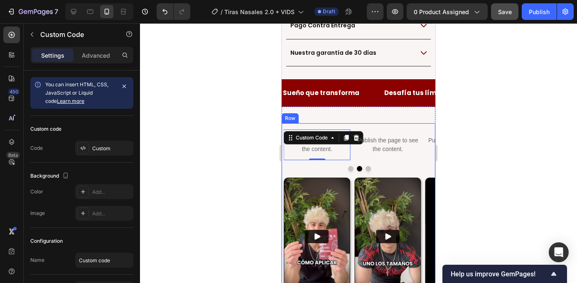
click at [369, 166] on button "Dot" at bounding box center [368, 168] width 5 height 5
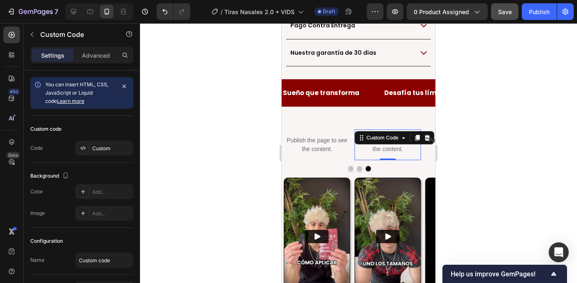
click at [389, 136] on p "Publish the page to see the content." at bounding box center [387, 144] width 66 height 17
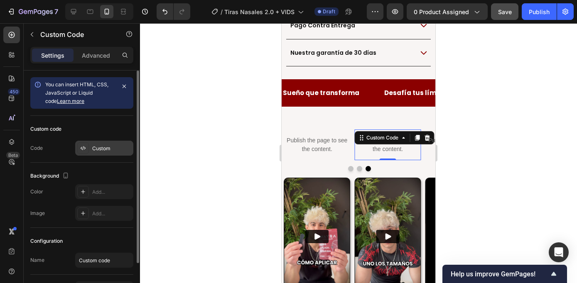
click at [100, 146] on div "Custom" at bounding box center [111, 148] width 39 height 7
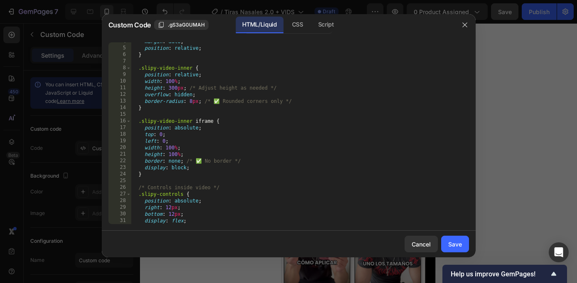
scroll to position [25, 0]
type textarea "width: 100%;"
click at [318, 146] on div "margin : auto ; position : relative ; } .slipy-video-inner { position : relativ…" at bounding box center [300, 135] width 338 height 195
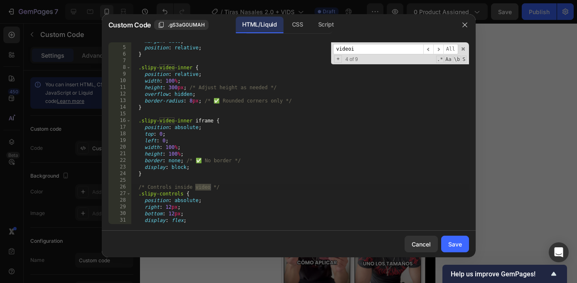
scroll to position [587, 0]
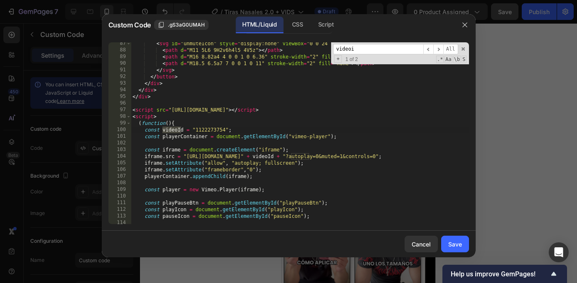
type input "videoi"
drag, startPoint x: 225, startPoint y: 131, endPoint x: 195, endPoint y: 131, distance: 29.9
click at [194, 131] on div "< svg id = "unmuteIcon" style = "display:none" viewBox = "0 0 24 24" xmlns = "h…" at bounding box center [300, 137] width 338 height 195
paste textarea "7247"
type textarea "const videoId = "1122277247";"
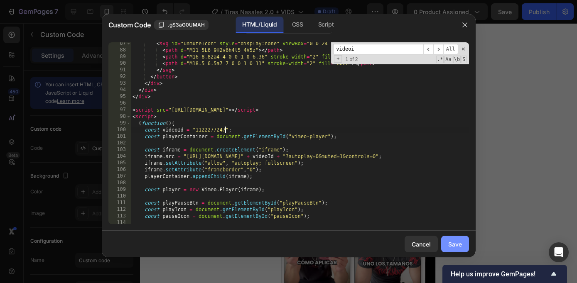
click at [458, 245] on div "Save" at bounding box center [455, 244] width 14 height 9
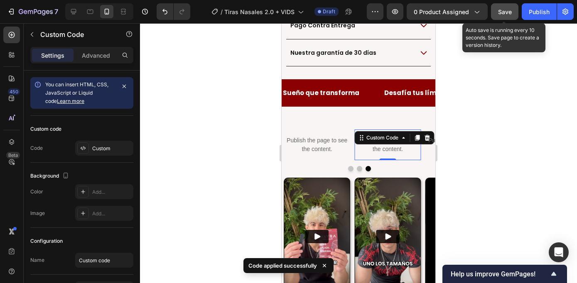
click at [501, 13] on span "Save" at bounding box center [505, 11] width 14 height 7
